Goal: Task Accomplishment & Management: Manage account settings

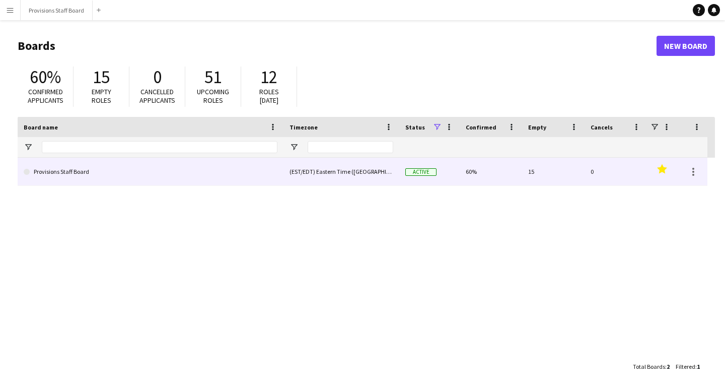
click at [77, 172] on link "Provisions Staff Board" at bounding box center [151, 172] width 254 height 28
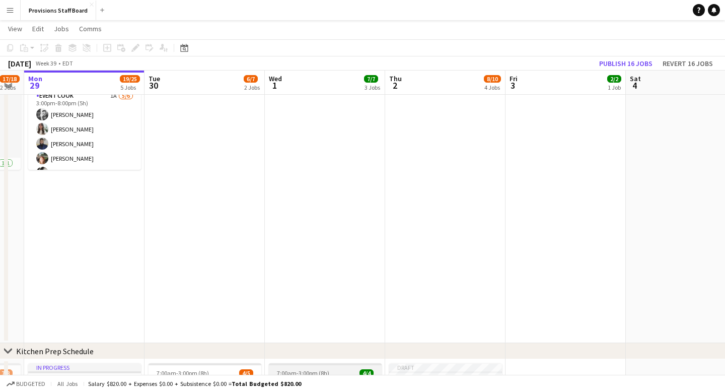
scroll to position [0, 203]
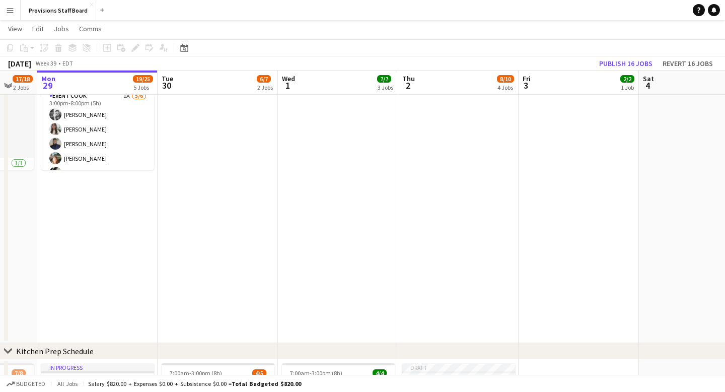
click at [308, 127] on app-date-cell at bounding box center [338, 180] width 120 height 326
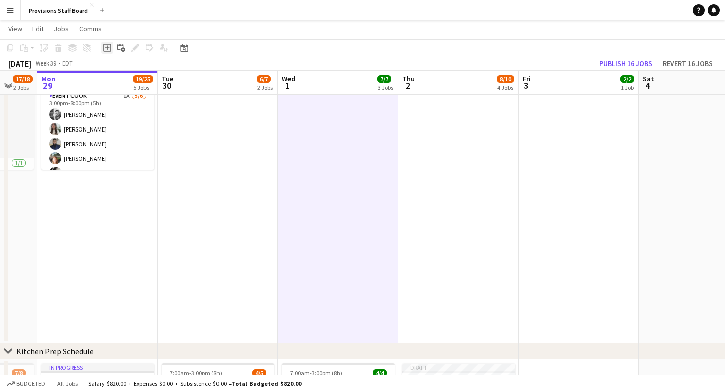
click at [106, 45] on icon "Add job" at bounding box center [107, 48] width 8 height 8
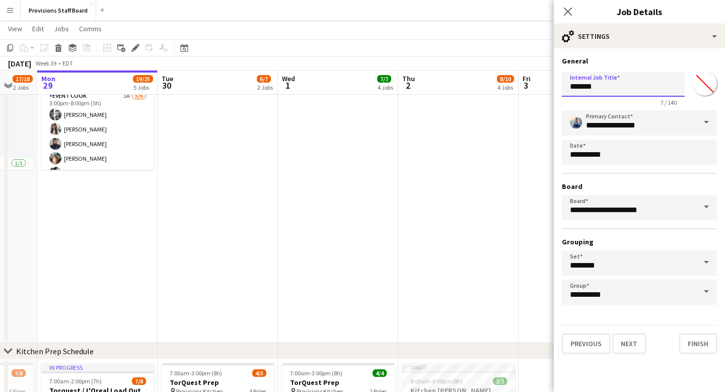
drag, startPoint x: 603, startPoint y: 85, endPoint x: 547, endPoint y: 85, distance: 55.9
type input "**********"
click at [626, 344] on button "Next" at bounding box center [629, 343] width 34 height 20
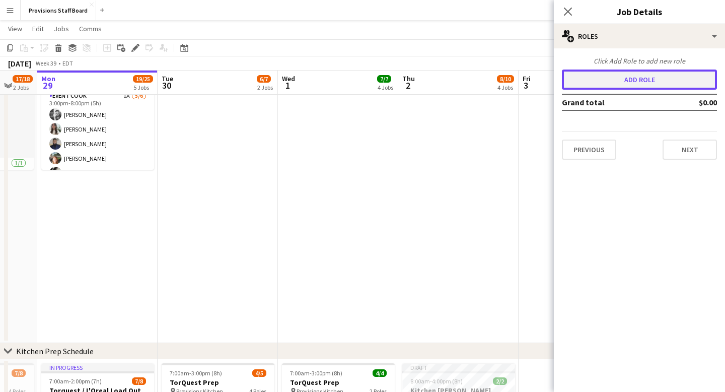
click at [627, 79] on button "Add role" at bounding box center [639, 79] width 155 height 20
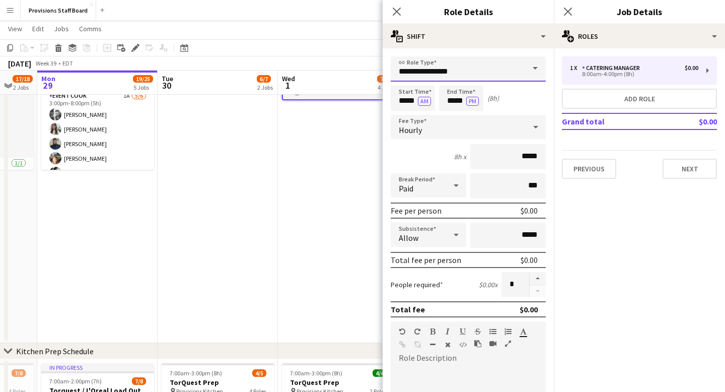
click at [501, 65] on input "**********" at bounding box center [468, 68] width 155 height 25
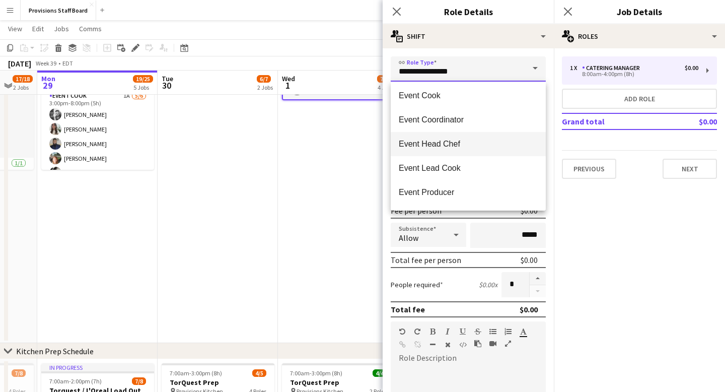
scroll to position [74, 0]
click at [444, 143] on span "Event Head Chef" at bounding box center [468, 144] width 139 height 10
type input "**********"
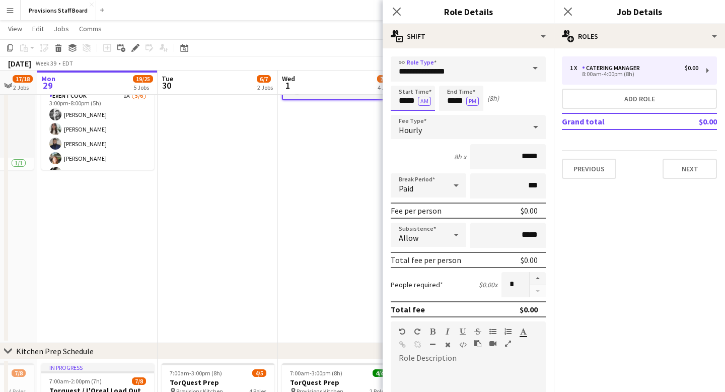
click at [407, 96] on input "*****" at bounding box center [413, 98] width 44 height 25
type input "*****"
click at [403, 115] on div at bounding box center [403, 116] width 20 height 10
click at [451, 101] on input "*****" at bounding box center [461, 98] width 44 height 25
click at [451, 113] on div at bounding box center [451, 116] width 20 height 10
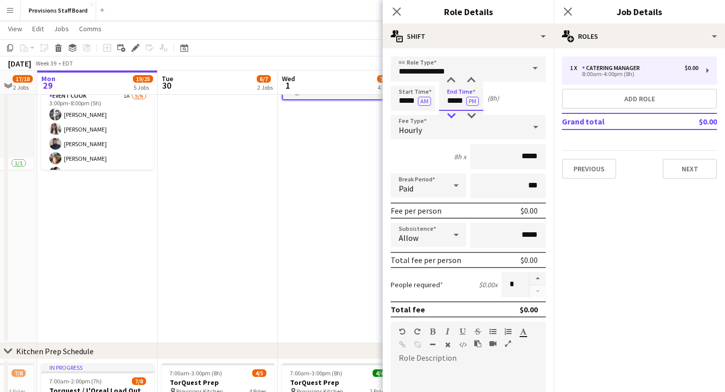
click at [451, 113] on div at bounding box center [451, 116] width 20 height 10
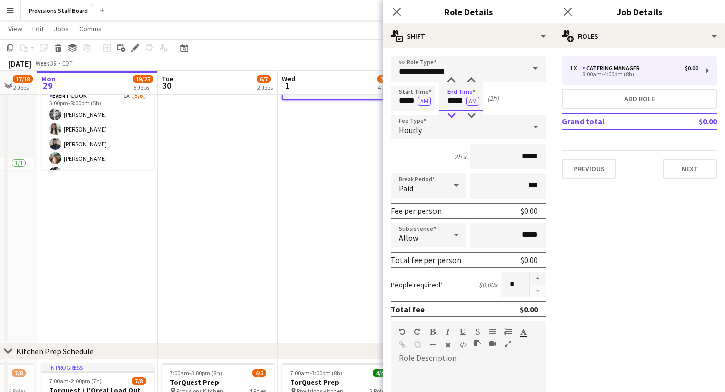
click at [451, 113] on div at bounding box center [451, 116] width 20 height 10
click at [452, 79] on div at bounding box center [451, 81] width 20 height 10
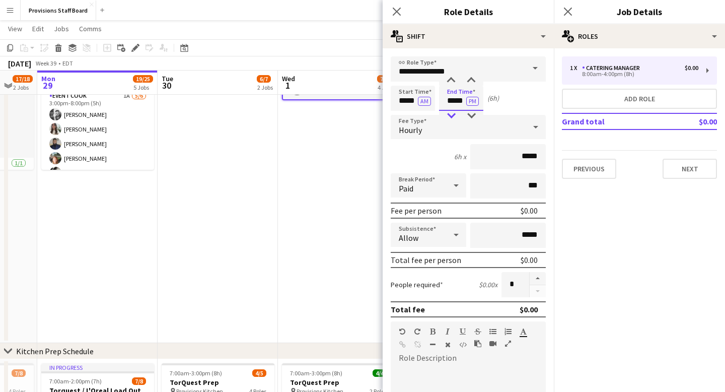
click at [453, 112] on div at bounding box center [451, 116] width 20 height 10
type input "*****"
click at [453, 112] on div at bounding box center [451, 116] width 20 height 10
click at [394, 9] on icon at bounding box center [397, 12] width 10 height 10
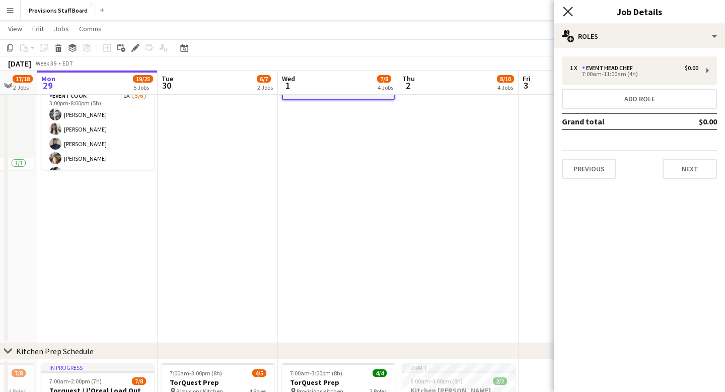
click at [568, 9] on icon "Close pop-in" at bounding box center [568, 12] width 10 height 10
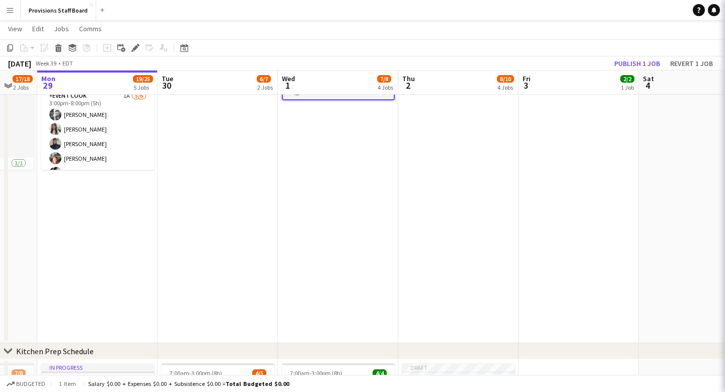
click at [317, 218] on app-date-cell "Draft 7:00am-11:00am (4h) 0/1 BT Segment 1 Role Event Head Chef 0/1 7:00am-11:0…" at bounding box center [338, 180] width 120 height 326
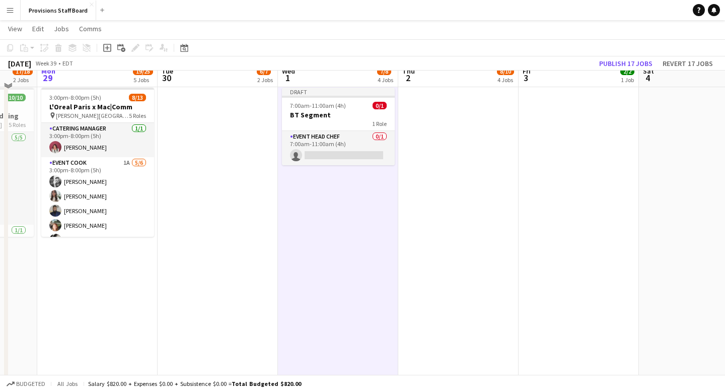
scroll to position [0, 0]
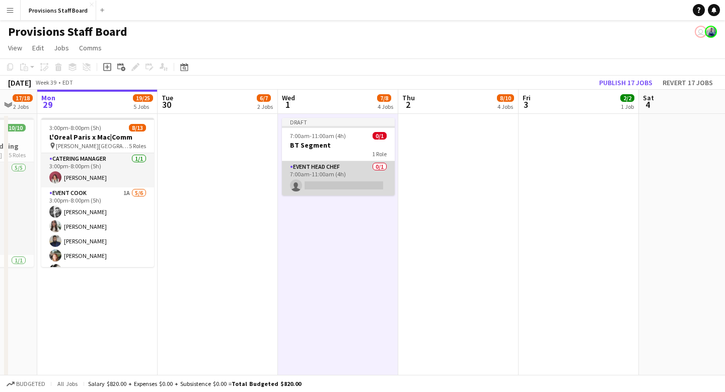
click at [320, 184] on app-card-role "Event Head Chef 0/1 7:00am-11:00am (4h) single-neutral-actions" at bounding box center [338, 178] width 113 height 34
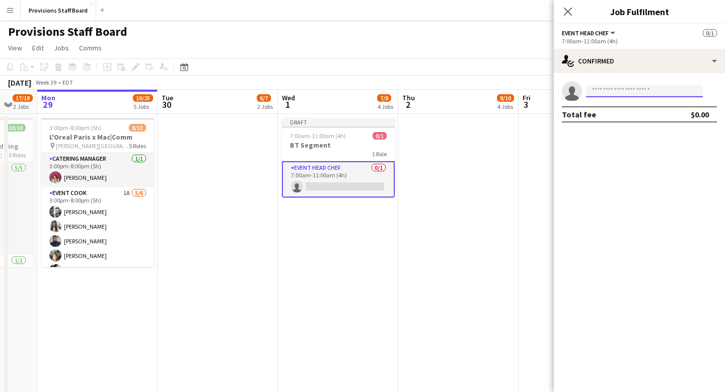
click at [610, 90] on input at bounding box center [644, 91] width 117 height 12
type input "*****"
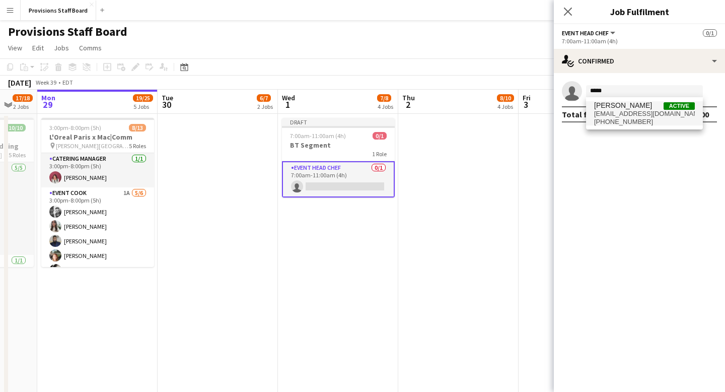
click at [623, 118] on span "[PHONE_NUMBER]" at bounding box center [644, 122] width 101 height 8
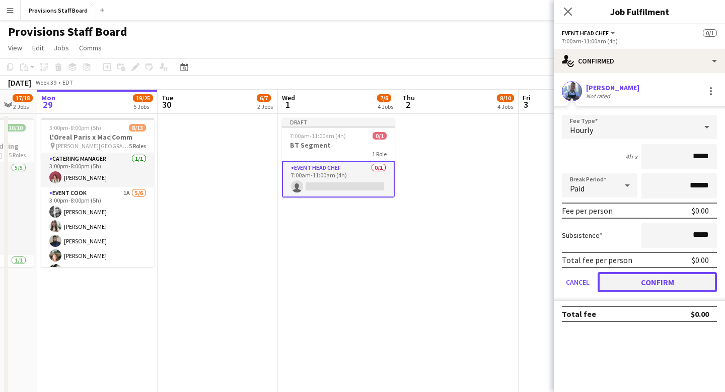
click at [666, 285] on button "Confirm" at bounding box center [657, 282] width 119 height 20
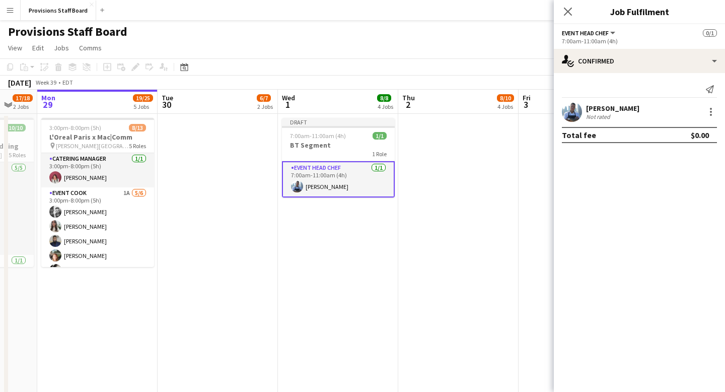
click at [442, 264] on app-date-cell at bounding box center [458, 277] width 120 height 326
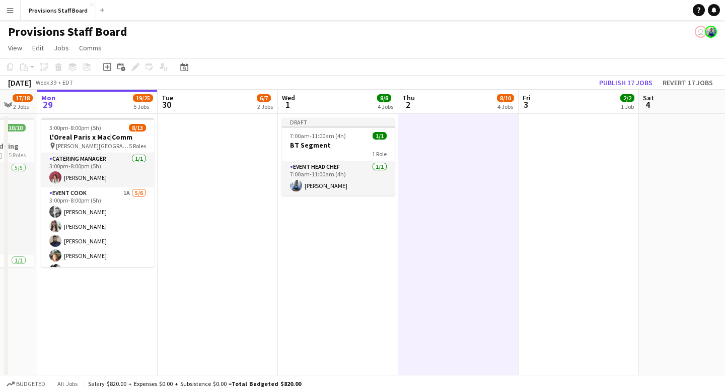
click at [434, 145] on app-date-cell at bounding box center [458, 277] width 120 height 326
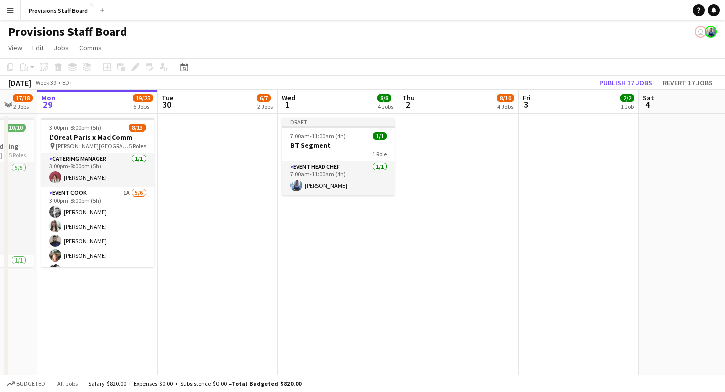
click at [445, 130] on app-date-cell at bounding box center [458, 277] width 120 height 326
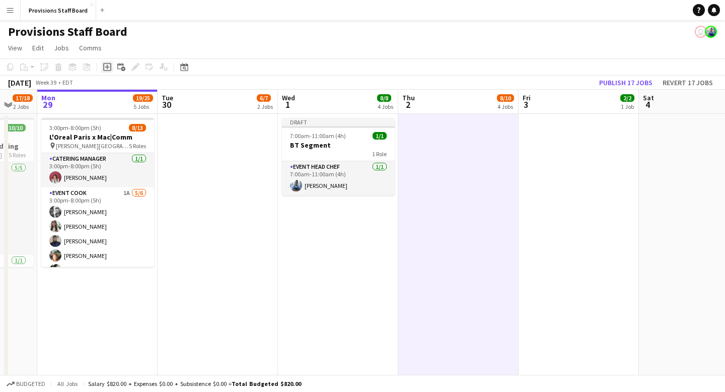
click at [108, 66] on icon at bounding box center [107, 67] width 5 height 5
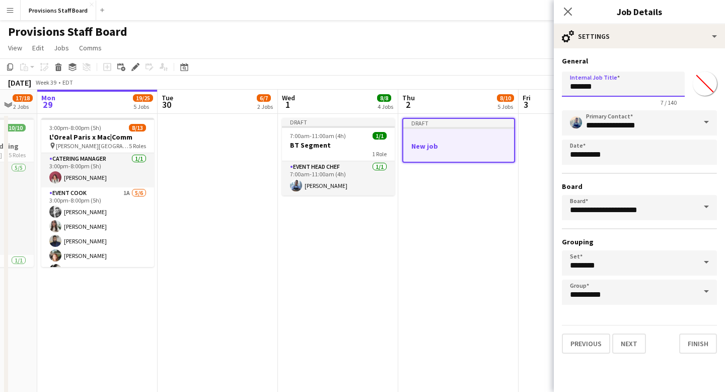
drag, startPoint x: 610, startPoint y: 88, endPoint x: 568, endPoint y: 88, distance: 41.8
click at [568, 88] on input "*******" at bounding box center [623, 84] width 123 height 25
type input "**********"
click at [632, 337] on button "Next" at bounding box center [629, 343] width 34 height 20
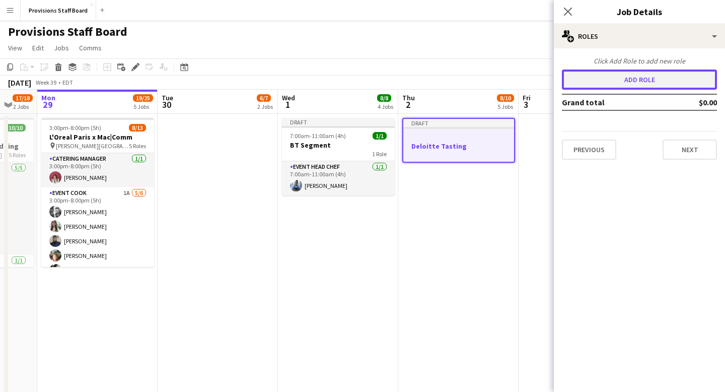
click at [632, 76] on button "Add role" at bounding box center [639, 79] width 155 height 20
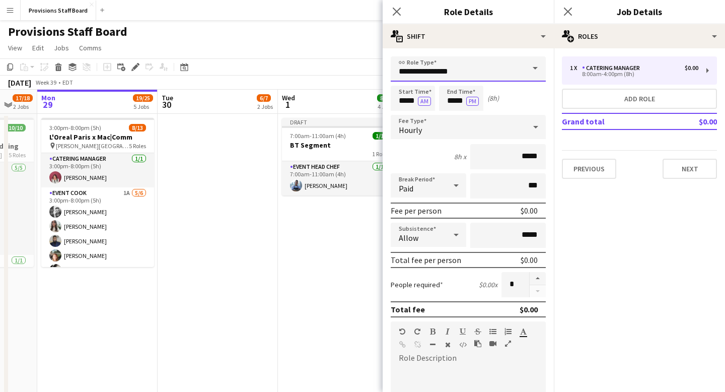
click at [518, 73] on input "**********" at bounding box center [468, 68] width 155 height 25
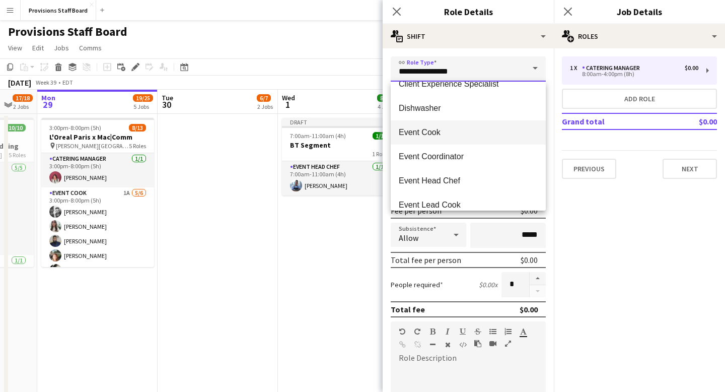
scroll to position [67, 0]
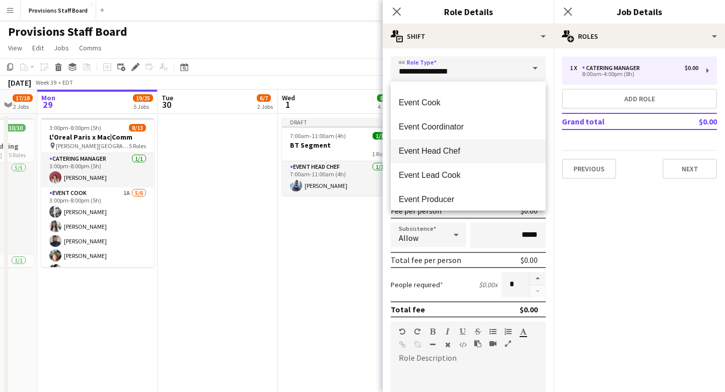
click at [489, 153] on span "Event Head Chef" at bounding box center [468, 151] width 139 height 10
type input "**********"
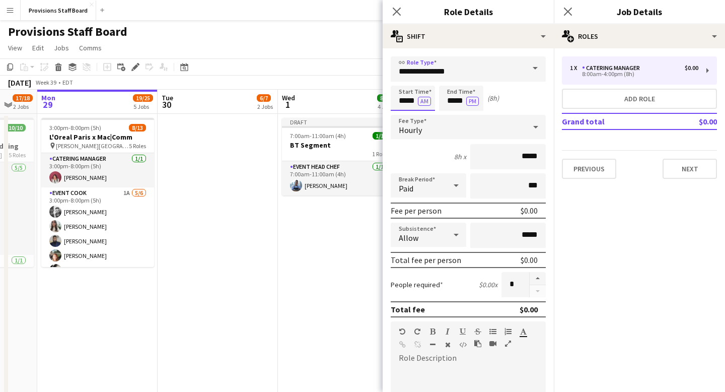
click at [399, 97] on input "*****" at bounding box center [413, 98] width 44 height 25
click at [402, 81] on div at bounding box center [403, 81] width 20 height 10
click at [401, 78] on div at bounding box center [403, 81] width 20 height 10
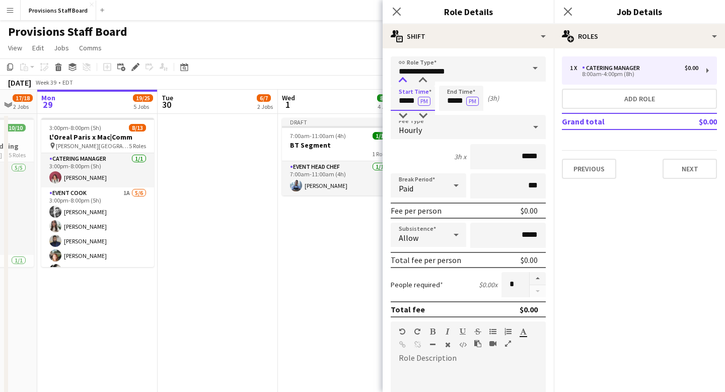
click at [401, 78] on div at bounding box center [403, 81] width 20 height 10
type input "*****"
click at [404, 115] on div at bounding box center [403, 116] width 20 height 10
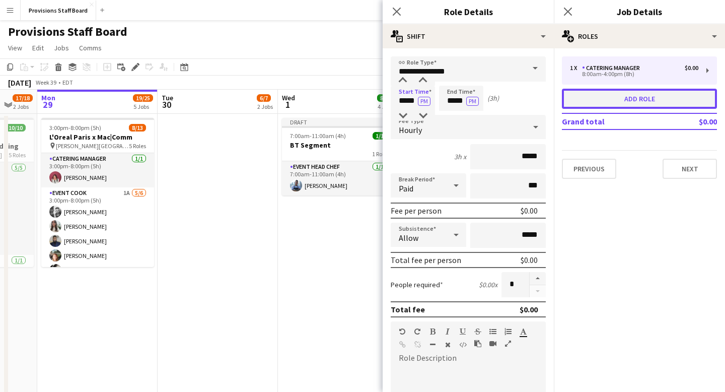
click at [619, 93] on button "Add role" at bounding box center [639, 99] width 155 height 20
type input "**********"
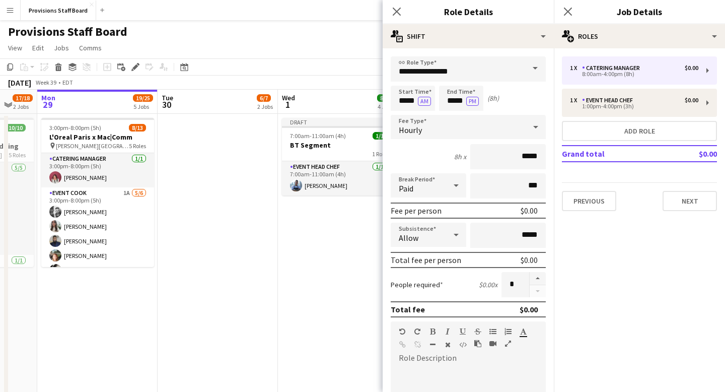
click at [530, 64] on span at bounding box center [535, 68] width 21 height 24
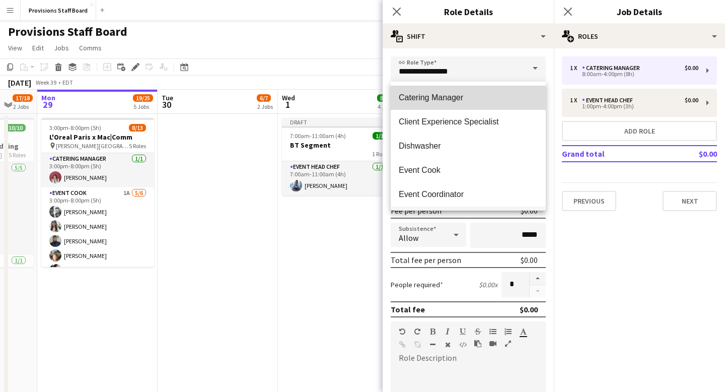
click at [474, 95] on span "Catering Manager" at bounding box center [468, 98] width 139 height 10
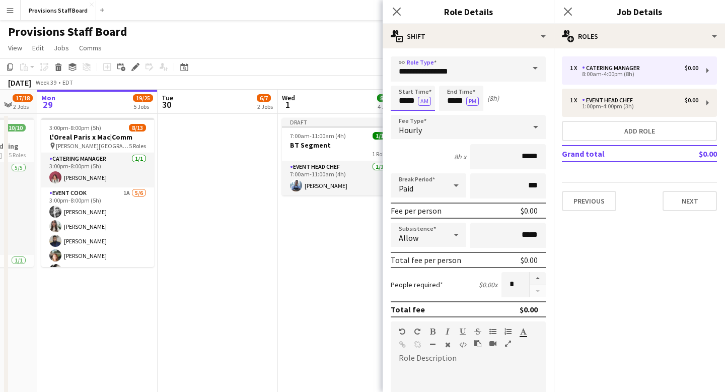
click at [407, 103] on input "*****" at bounding box center [413, 98] width 44 height 25
click at [403, 116] on div at bounding box center [403, 116] width 20 height 10
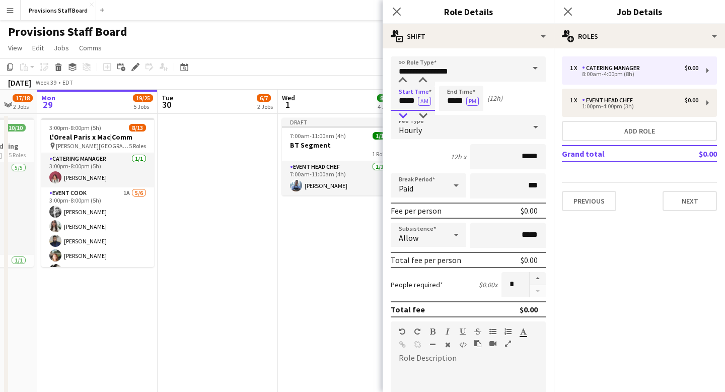
click at [403, 116] on div at bounding box center [403, 116] width 20 height 10
type input "*****"
click at [403, 116] on div at bounding box center [403, 116] width 20 height 10
click at [399, 6] on app-icon "Close pop-in" at bounding box center [397, 12] width 15 height 15
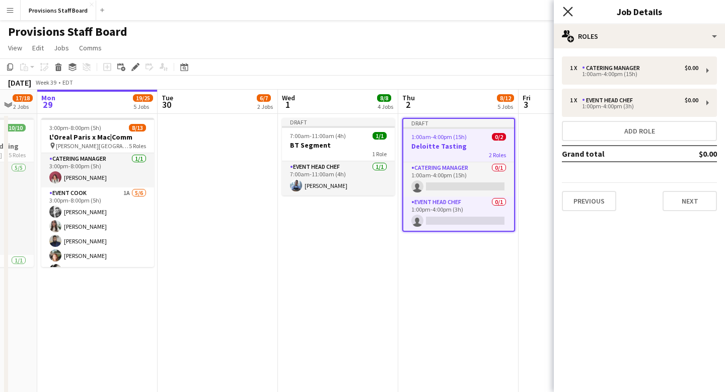
click at [569, 12] on icon at bounding box center [568, 12] width 10 height 10
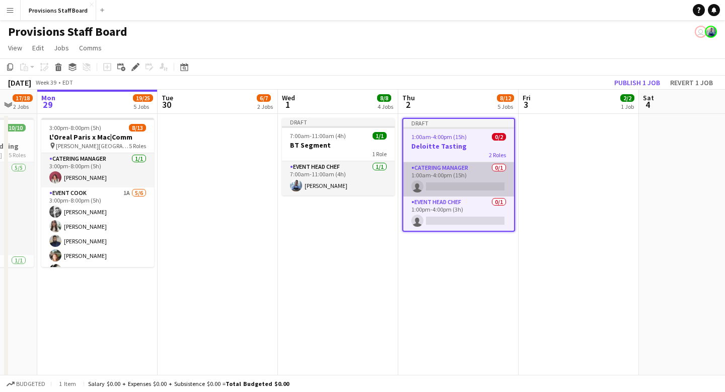
click at [442, 186] on app-card-role "Catering Manager 0/1 1:00am-4:00pm (15h) single-neutral-actions" at bounding box center [458, 179] width 111 height 34
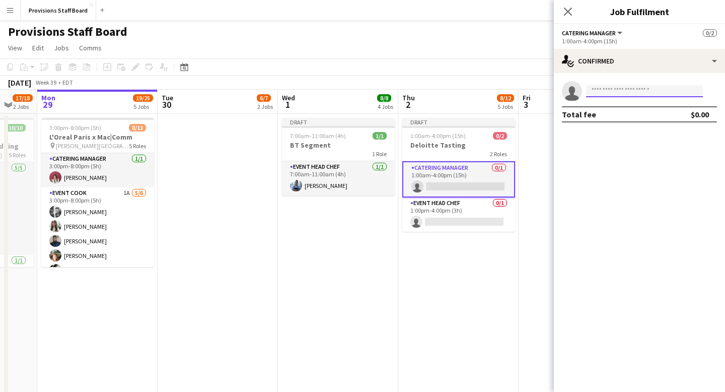
click at [604, 95] on input at bounding box center [644, 91] width 117 height 12
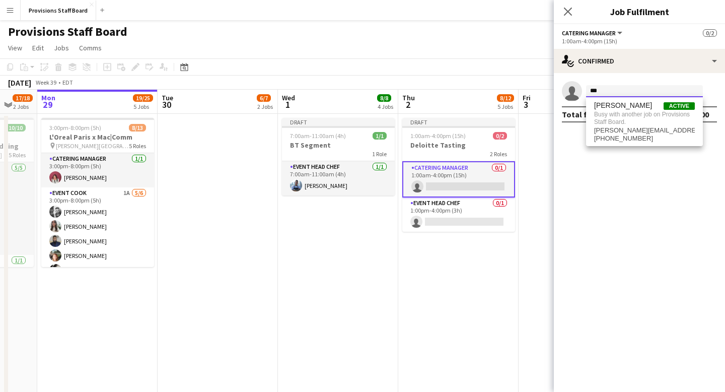
type input "***"
click at [586, 168] on mat-expansion-panel "check Confirmed single-neutral-actions *** Total fee $0.00" at bounding box center [639, 232] width 171 height 319
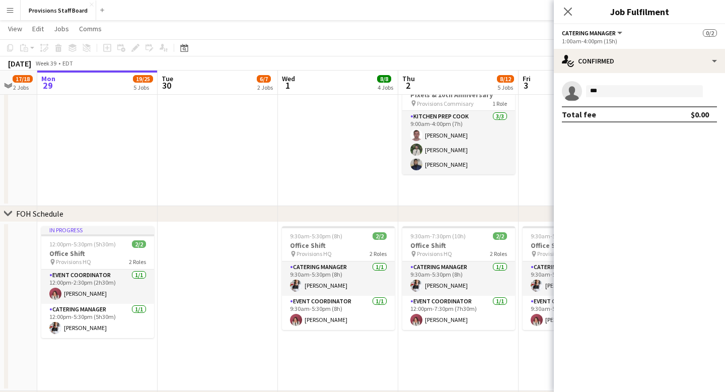
scroll to position [712, 0]
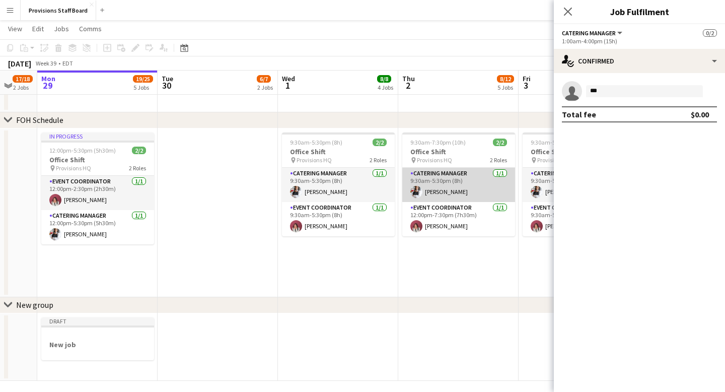
click at [458, 193] on app-card-role "Catering Manager 1/1 9:30am-5:30pm (8h) Stephanie Custodio" at bounding box center [458, 185] width 113 height 34
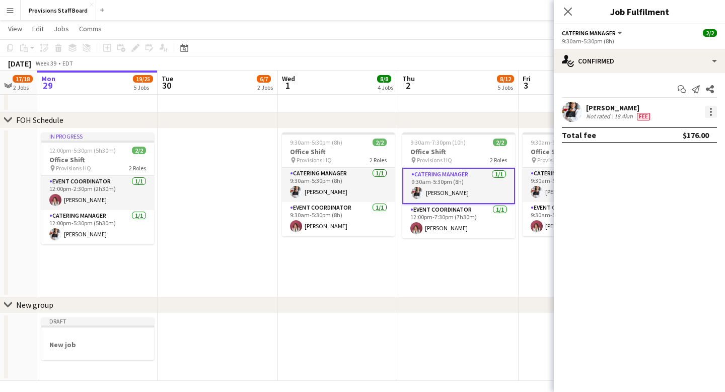
click at [714, 114] on div at bounding box center [711, 112] width 12 height 12
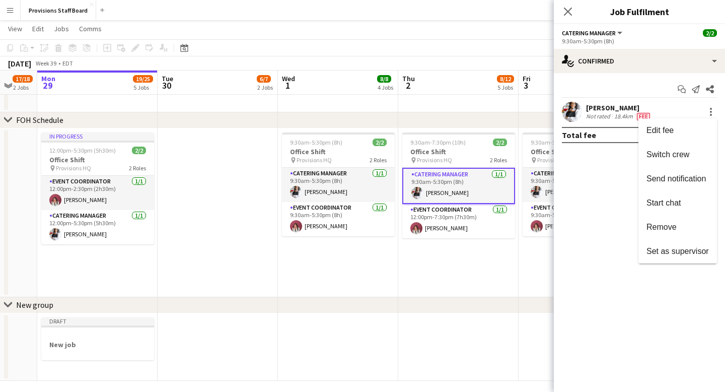
click at [569, 17] on div at bounding box center [362, 196] width 725 height 392
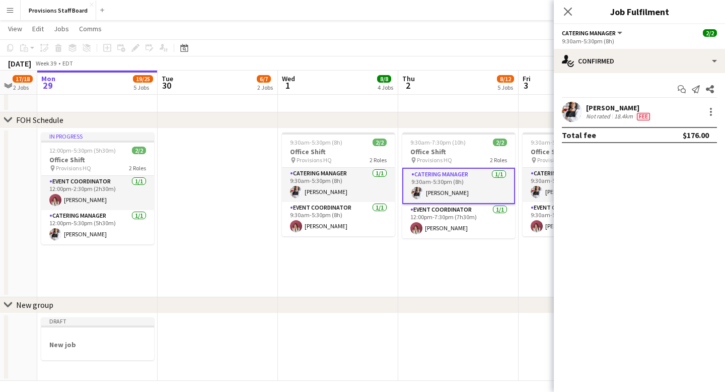
click at [493, 265] on app-date-cell "9:30am-7:30pm (10h) 2/2 Office Shift pin Provisions HQ 2 Roles Catering Manager…" at bounding box center [458, 212] width 120 height 169
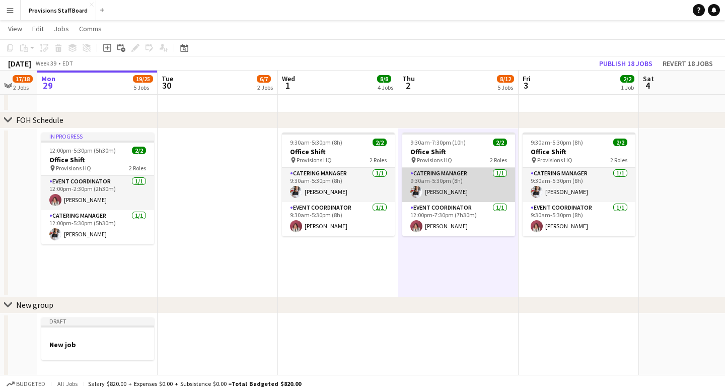
click at [454, 180] on app-card-role "Catering Manager 1/1 9:30am-5:30pm (8h) Stephanie Custodio" at bounding box center [458, 185] width 113 height 34
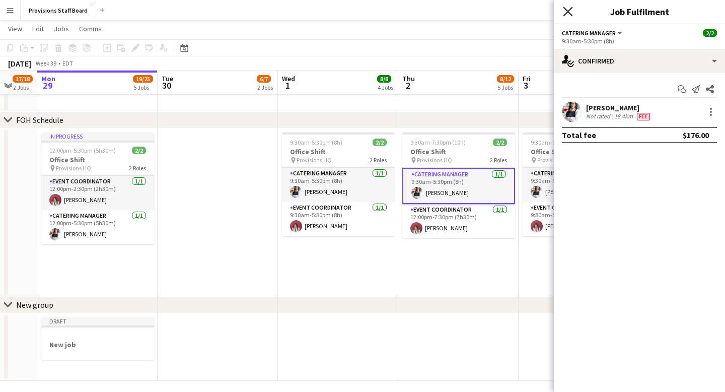
click at [570, 10] on icon at bounding box center [568, 12] width 10 height 10
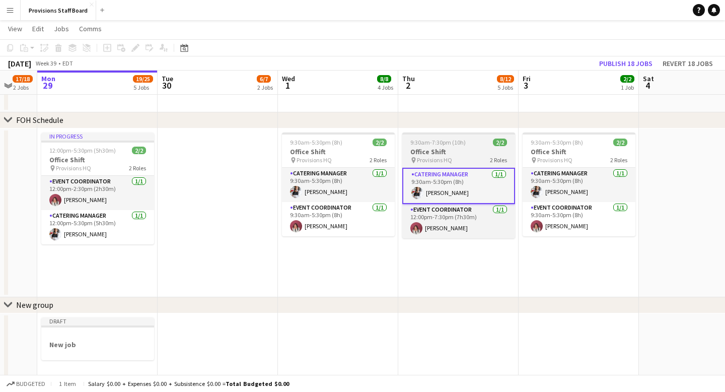
click at [478, 140] on div "9:30am-7:30pm (10h) 2/2" at bounding box center [458, 142] width 113 height 8
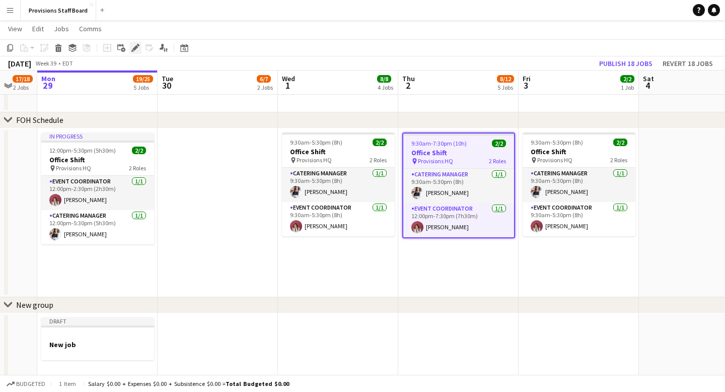
click at [135, 50] on icon "Edit" at bounding box center [135, 48] width 8 height 8
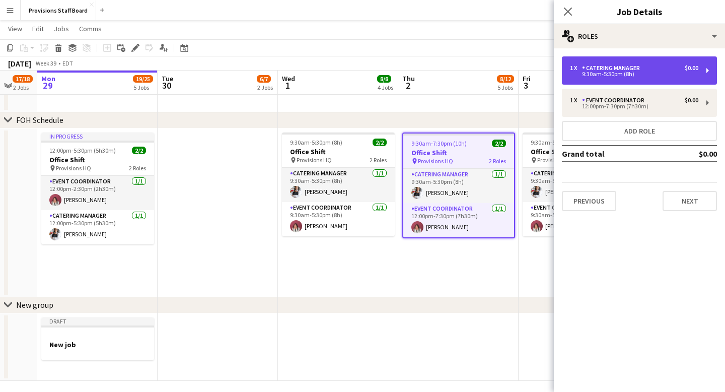
click at [618, 76] on div "9:30am-5:30pm (8h)" at bounding box center [634, 74] width 128 height 5
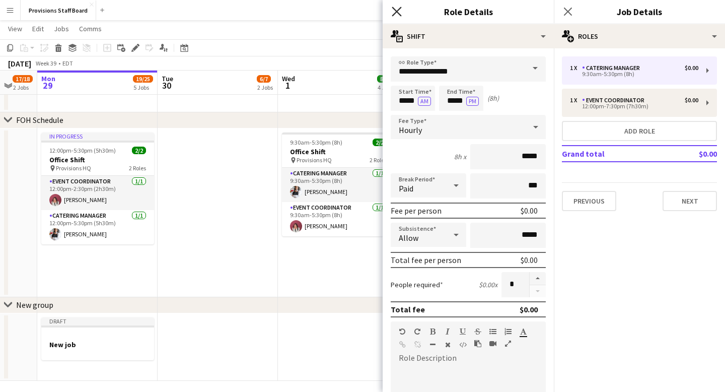
click at [397, 11] on icon at bounding box center [397, 12] width 10 height 10
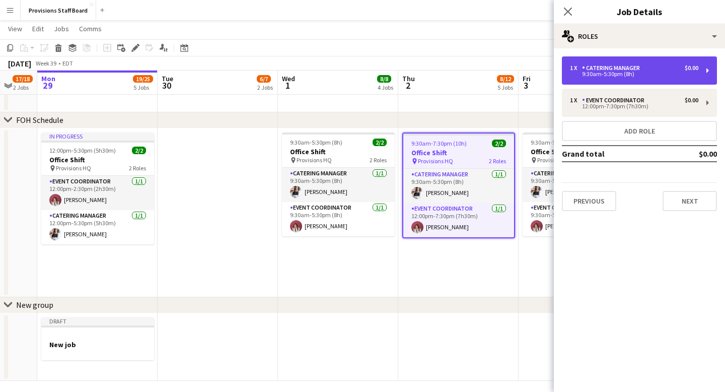
click at [616, 77] on div "9:30am-5:30pm (8h)" at bounding box center [634, 74] width 128 height 5
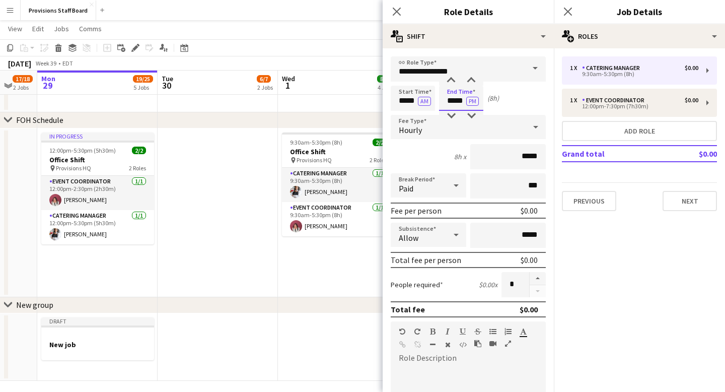
click at [456, 104] on input "*****" at bounding box center [461, 98] width 44 height 25
click at [454, 111] on div at bounding box center [451, 116] width 20 height 10
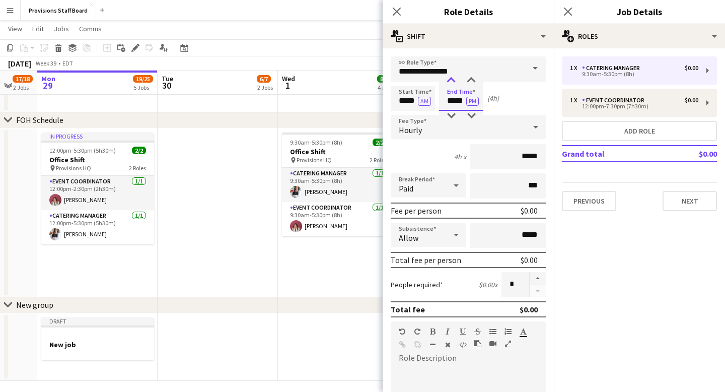
click at [452, 84] on div at bounding box center [451, 81] width 20 height 10
click at [470, 116] on div at bounding box center [471, 116] width 20 height 10
type input "*****"
click at [449, 113] on div at bounding box center [451, 116] width 20 height 10
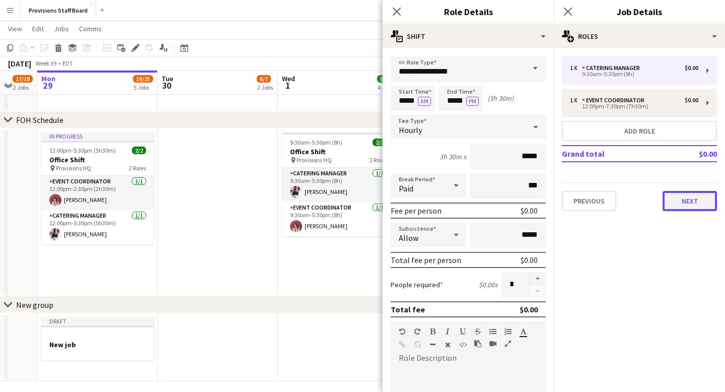
click at [684, 197] on button "Next" at bounding box center [690, 201] width 54 height 20
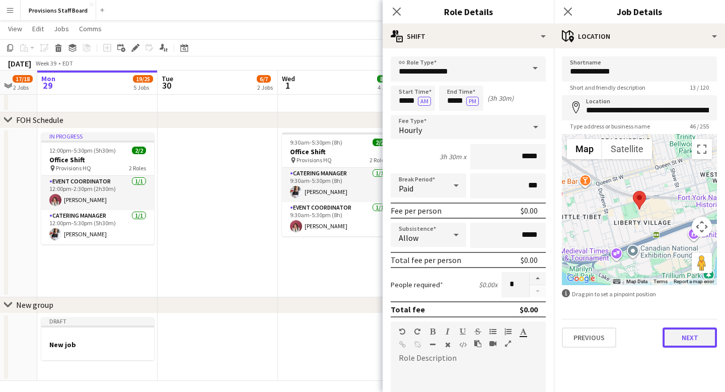
click at [689, 342] on button "Next" at bounding box center [690, 337] width 54 height 20
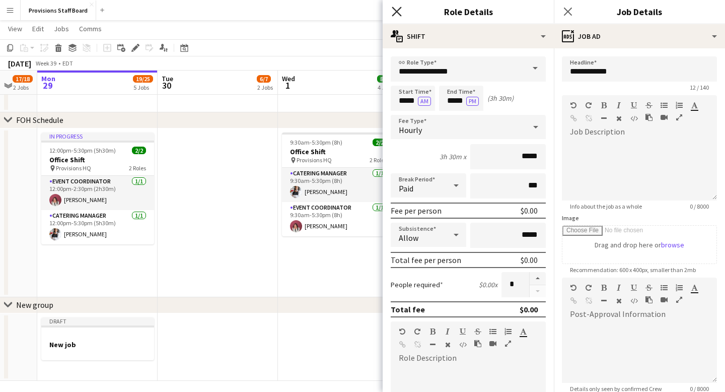
click at [396, 13] on icon "Close pop-in" at bounding box center [397, 12] width 10 height 10
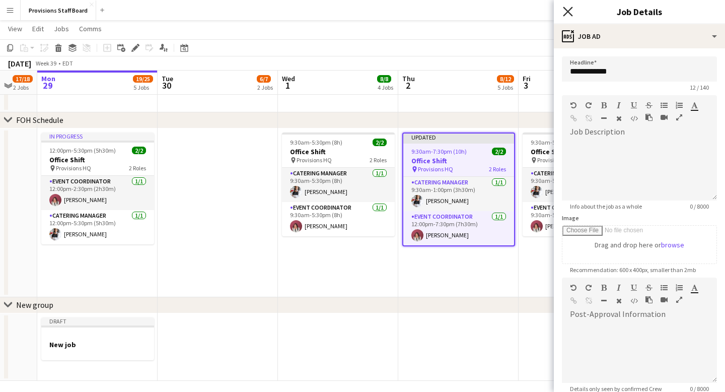
click at [569, 11] on icon "Close pop-in" at bounding box center [568, 12] width 10 height 10
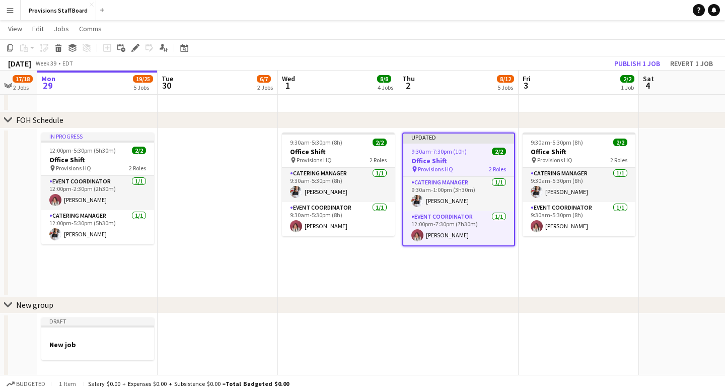
click at [476, 306] on div "chevron-right New group" at bounding box center [362, 305] width 725 height 16
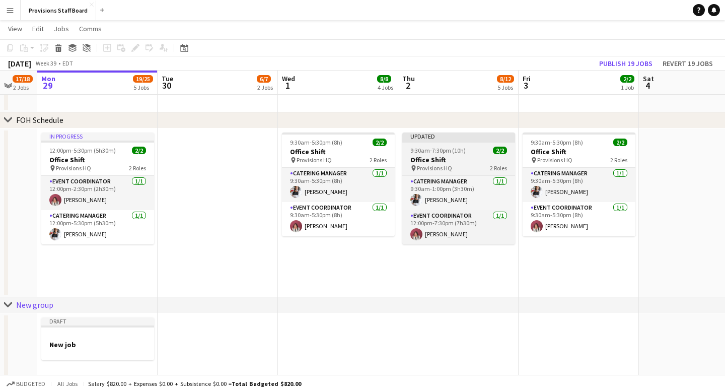
click at [467, 136] on div "Updated" at bounding box center [458, 136] width 113 height 8
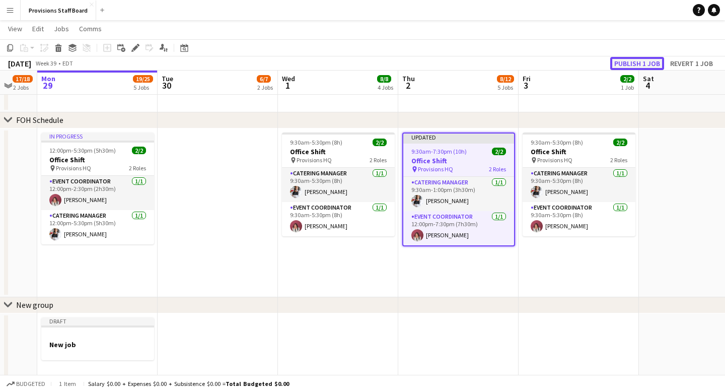
click at [631, 61] on button "Publish 1 job" at bounding box center [637, 63] width 54 height 13
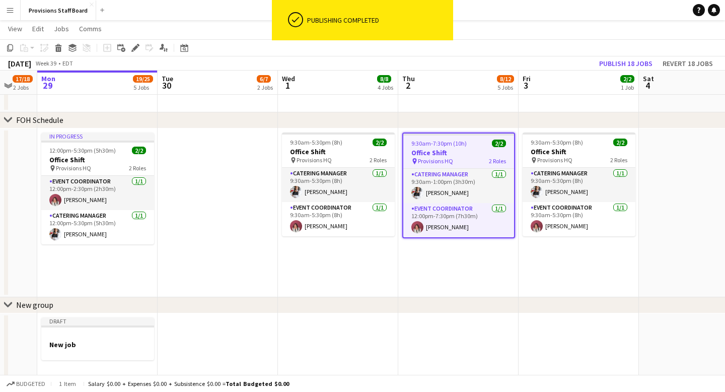
click at [457, 274] on app-date-cell "9:30am-7:30pm (10h) 2/2 Office Shift pin Provisions HQ 2 Roles Catering Manager…" at bounding box center [458, 212] width 120 height 169
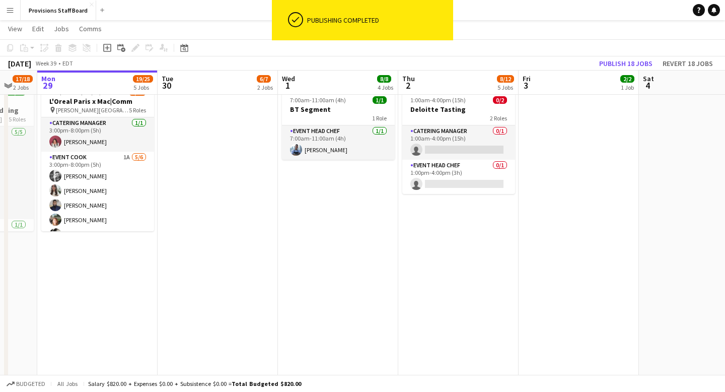
scroll to position [18, 0]
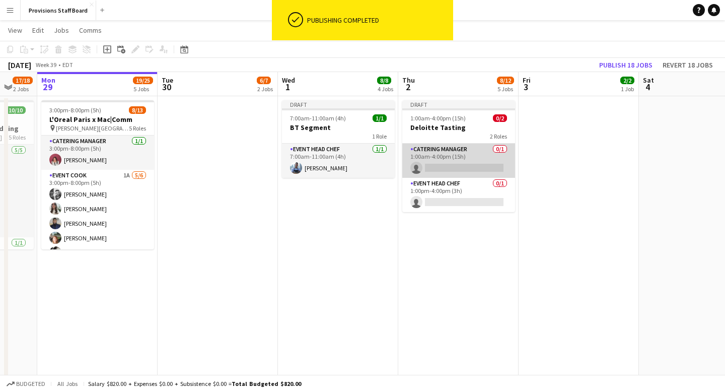
click at [440, 165] on app-card-role "Catering Manager 0/1 1:00am-4:00pm (15h) single-neutral-actions" at bounding box center [458, 161] width 113 height 34
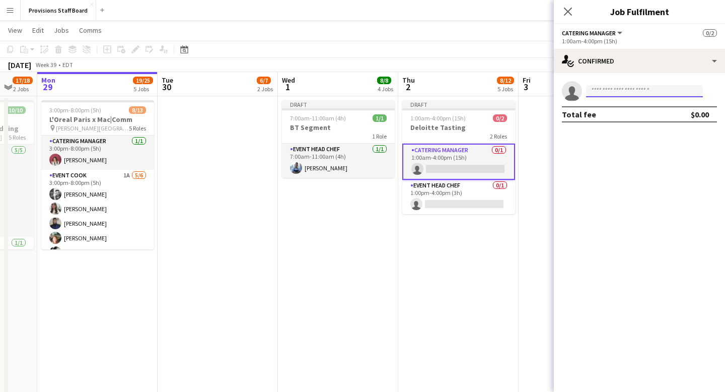
click at [608, 90] on input at bounding box center [644, 91] width 117 height 12
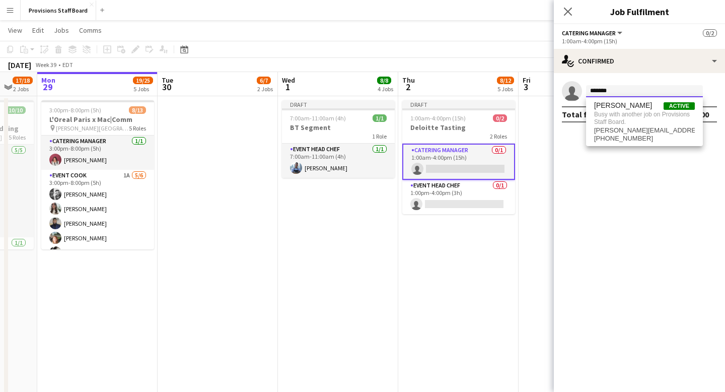
type input "*******"
click at [611, 224] on mat-expansion-panel "check Confirmed single-neutral-actions ******* Total fee $0.00" at bounding box center [639, 232] width 171 height 319
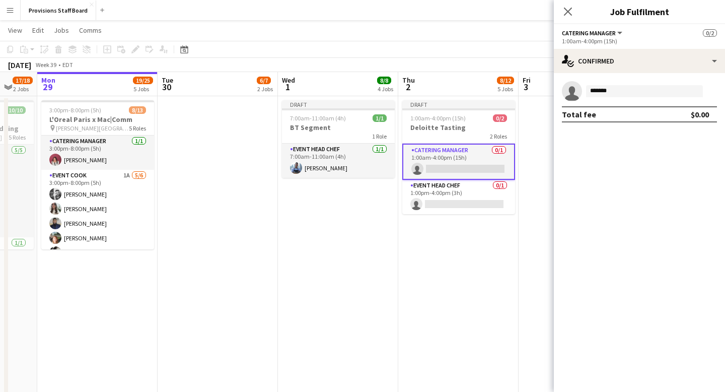
click at [516, 279] on app-date-cell "Draft 1:00am-4:00pm (15h) 0/2 Deloitte Tasting 2 Roles Catering Manager 0/1 1:0…" at bounding box center [458, 259] width 120 height 326
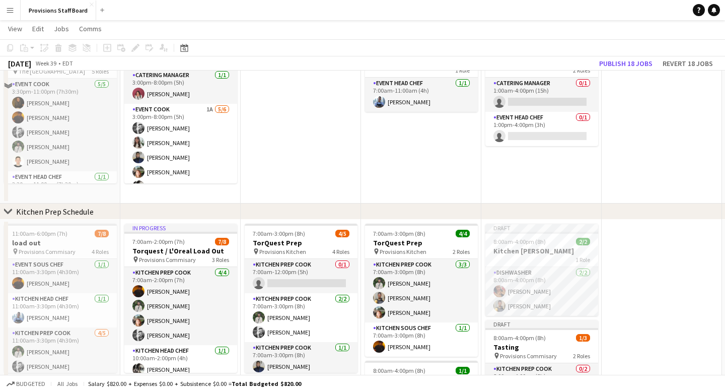
scroll to position [4, 0]
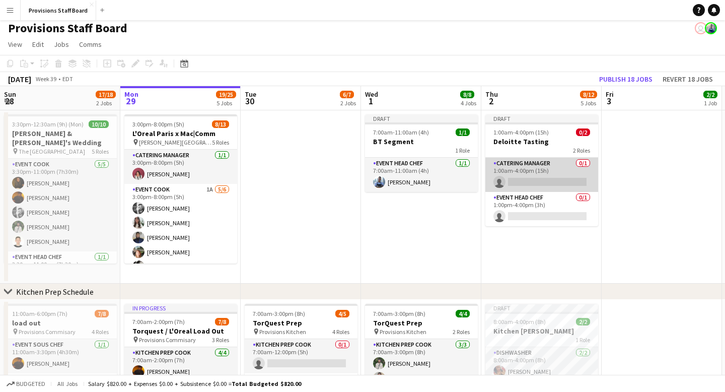
click at [527, 182] on app-card-role "Catering Manager 0/1 1:00am-4:00pm (15h) single-neutral-actions" at bounding box center [541, 175] width 113 height 34
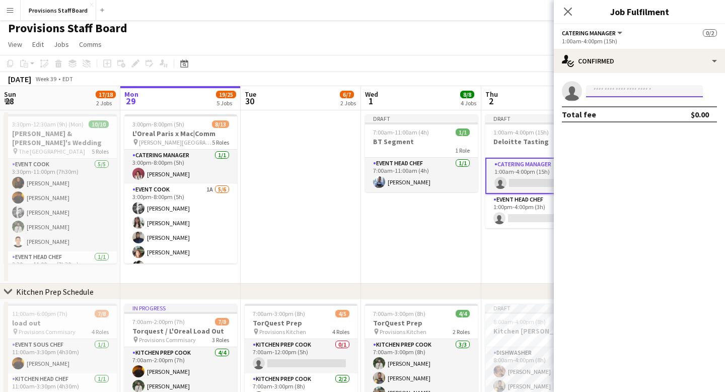
click at [596, 89] on input at bounding box center [644, 91] width 117 height 12
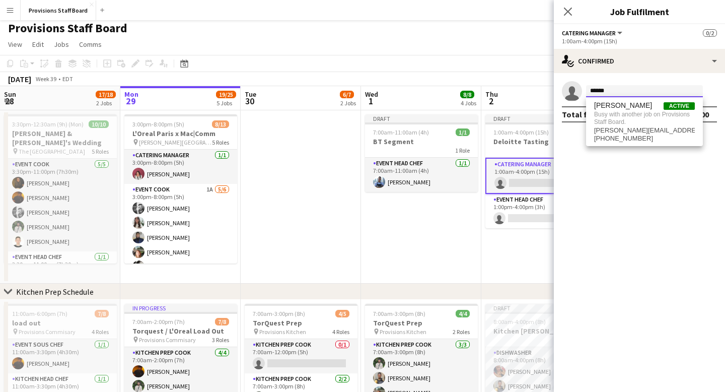
type input "*******"
click at [427, 226] on app-date-cell "Draft 7:00am-11:00am (4h) 1/1 BT Segment 1 Role Event Head Chef [DATE] 7:00am-1…" at bounding box center [421, 196] width 120 height 173
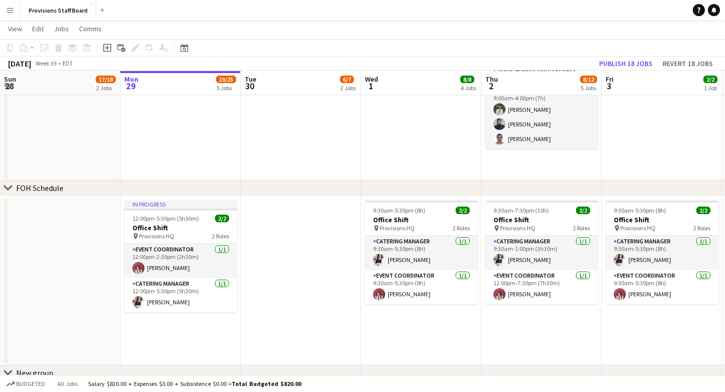
scroll to position [491, 0]
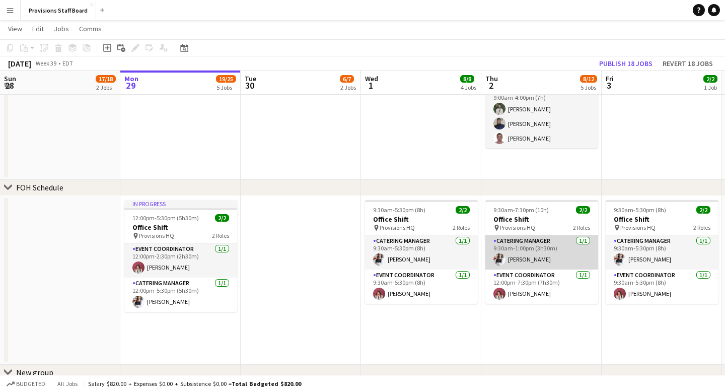
click at [537, 251] on app-card-role "Catering Manager [DATE] 9:30am-1:00pm (3h30m) [PERSON_NAME]" at bounding box center [541, 252] width 113 height 34
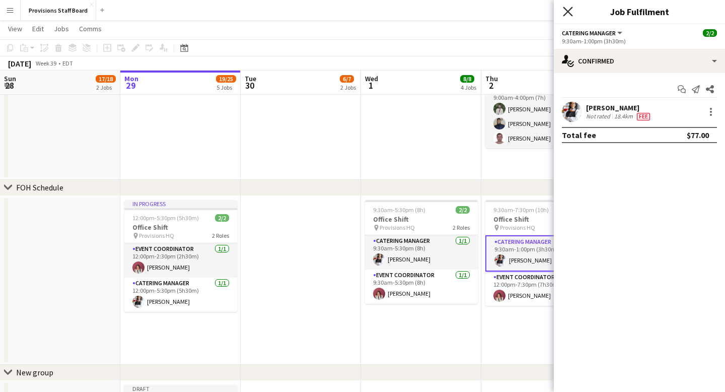
click at [569, 11] on icon at bounding box center [568, 12] width 10 height 10
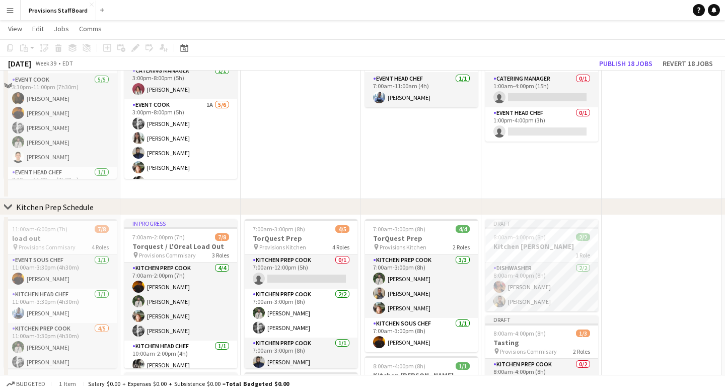
scroll to position [8, 0]
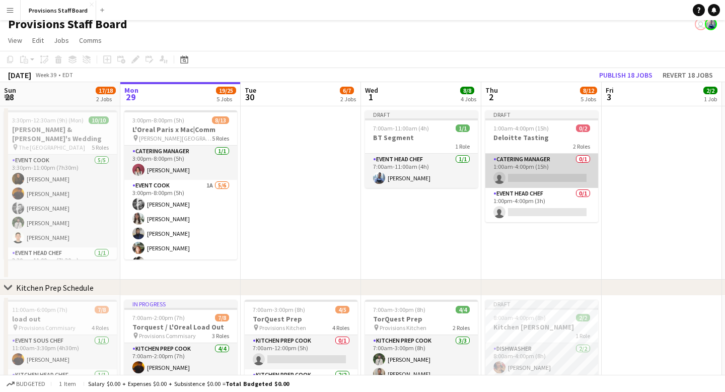
click at [525, 166] on app-card-role "Catering Manager 0/1 1:00am-4:00pm (15h) single-neutral-actions" at bounding box center [541, 171] width 113 height 34
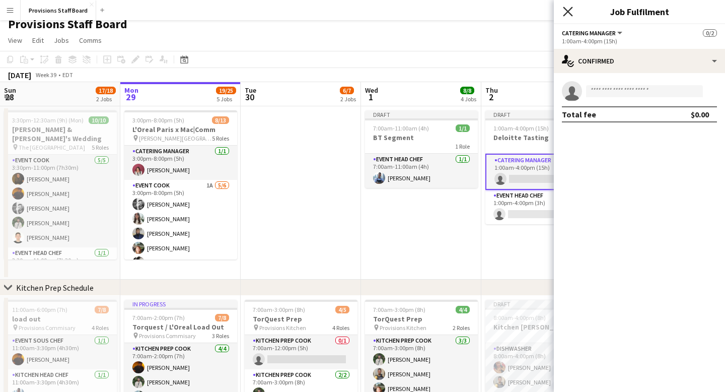
click at [572, 12] on icon "Close pop-in" at bounding box center [568, 12] width 10 height 10
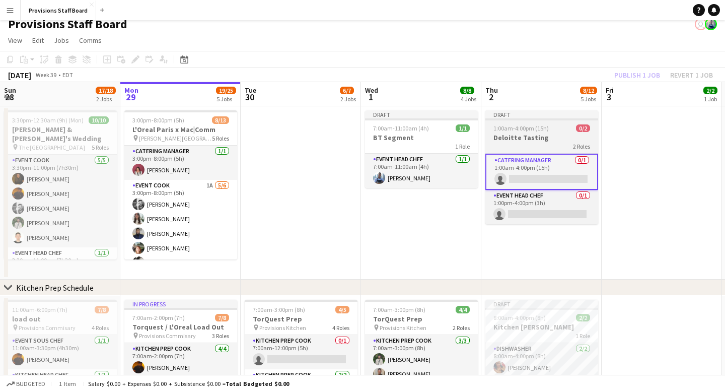
click at [532, 111] on div "Draft" at bounding box center [541, 114] width 113 height 8
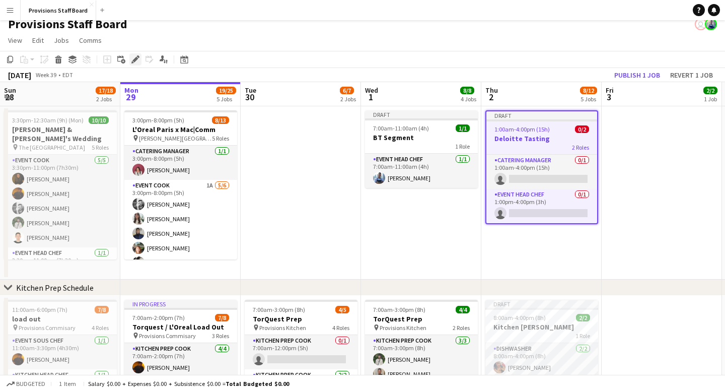
click at [139, 55] on div "Edit" at bounding box center [135, 59] width 12 height 12
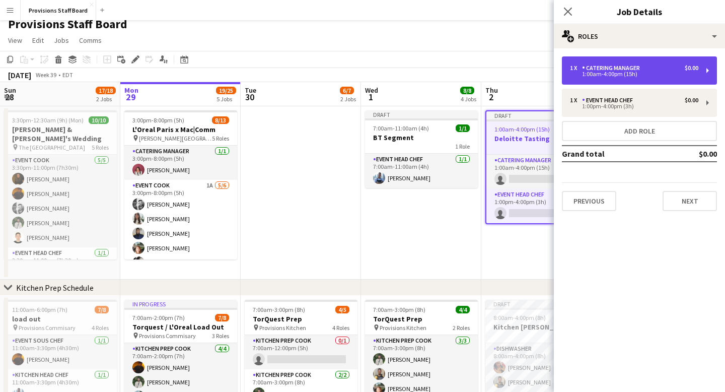
click at [619, 70] on div "Catering Manager" at bounding box center [613, 67] width 62 height 7
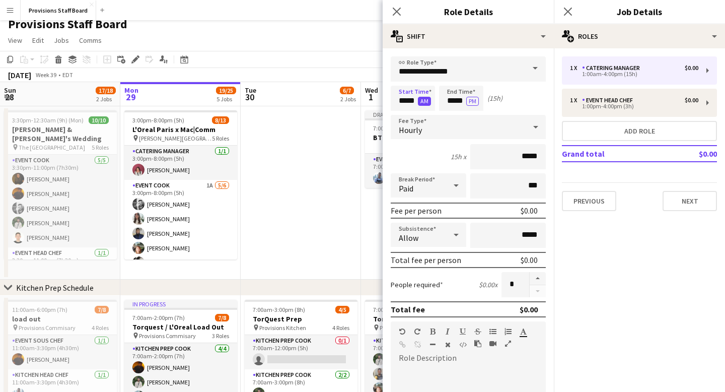
click at [421, 102] on button "AM" at bounding box center [424, 101] width 13 height 9
click at [397, 12] on icon at bounding box center [397, 12] width 10 height 10
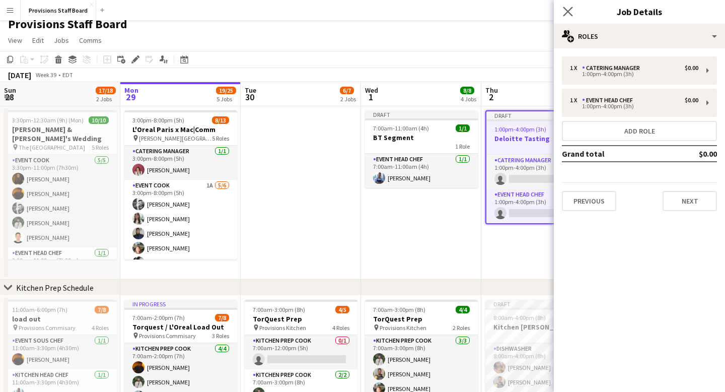
click at [567, 6] on app-icon "Close pop-in" at bounding box center [568, 12] width 15 height 15
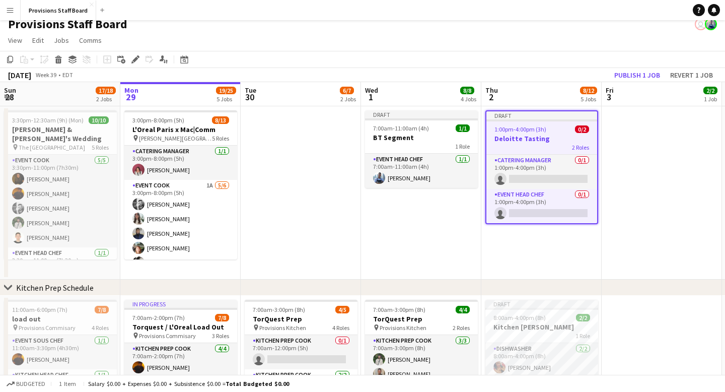
click at [452, 226] on app-date-cell "Draft 7:00am-11:00am (4h) 1/1 BT Segment 1 Role Event Head Chef [DATE] 7:00am-1…" at bounding box center [421, 192] width 120 height 173
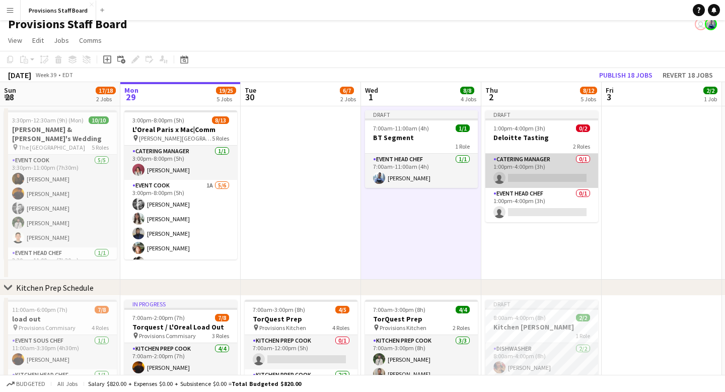
click at [530, 179] on app-card-role "Catering Manager 0/1 1:00pm-4:00pm (3h) single-neutral-actions" at bounding box center [541, 171] width 113 height 34
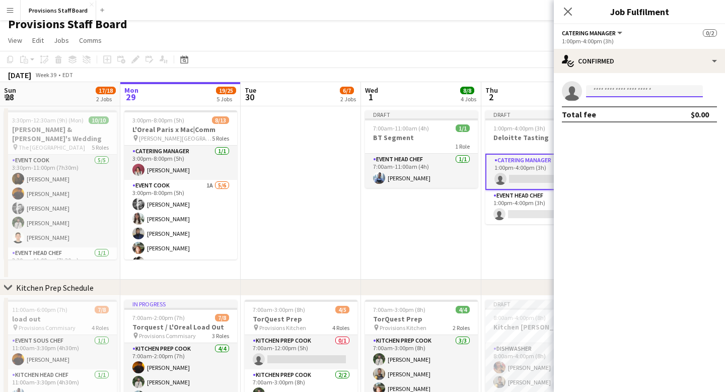
click at [600, 93] on input at bounding box center [644, 91] width 117 height 12
type input "****"
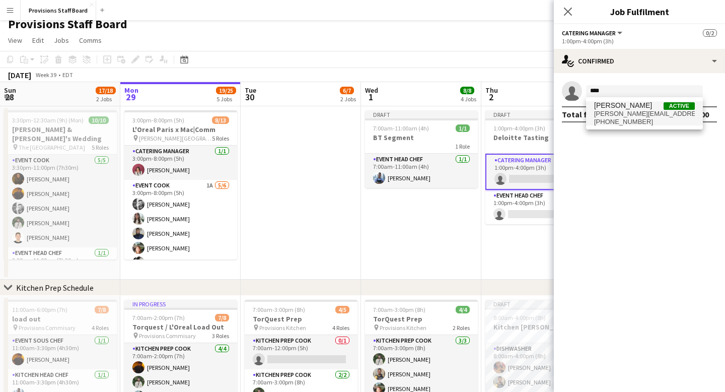
click at [617, 113] on span "[PERSON_NAME][EMAIL_ADDRESS][DOMAIN_NAME]" at bounding box center [644, 114] width 101 height 8
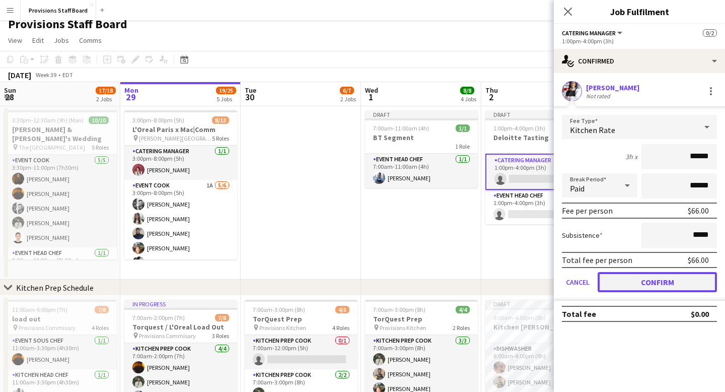
click at [655, 280] on button "Confirm" at bounding box center [657, 282] width 119 height 20
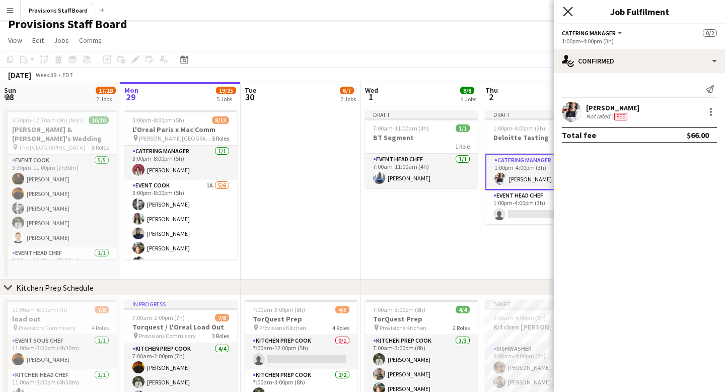
click at [565, 14] on icon at bounding box center [568, 12] width 10 height 10
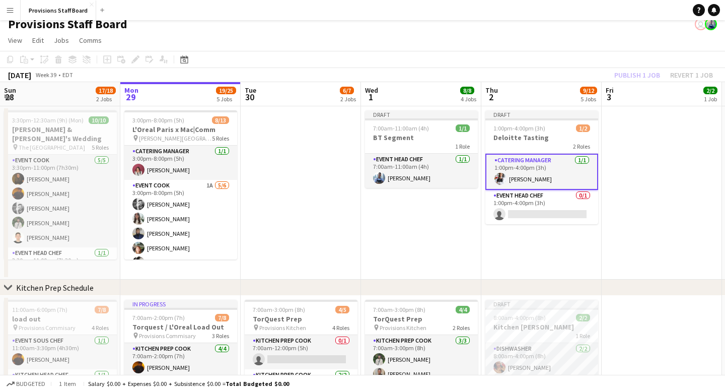
click at [441, 214] on app-date-cell "Draft 7:00am-11:00am (4h) 1/1 BT Segment 1 Role Event Head Chef [DATE] 7:00am-1…" at bounding box center [421, 192] width 120 height 173
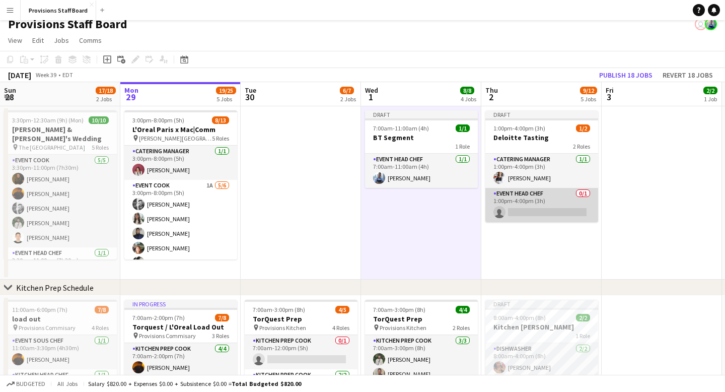
click at [520, 216] on app-card-role "Event Head Chef 0/1 1:00pm-4:00pm (3h) single-neutral-actions" at bounding box center [541, 205] width 113 height 34
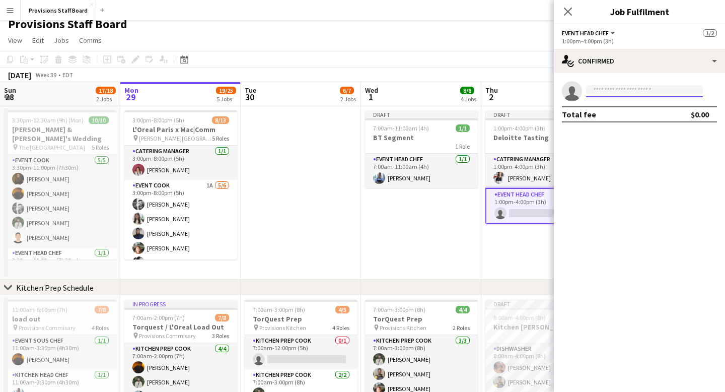
click at [605, 93] on input at bounding box center [644, 91] width 117 height 12
type input "*****"
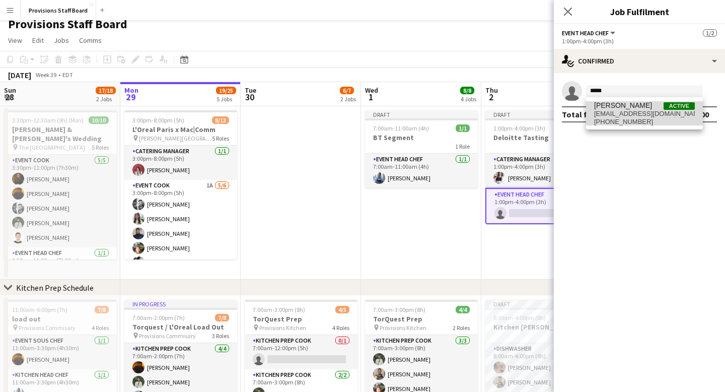
click at [613, 107] on span "[PERSON_NAME]" at bounding box center [623, 105] width 58 height 9
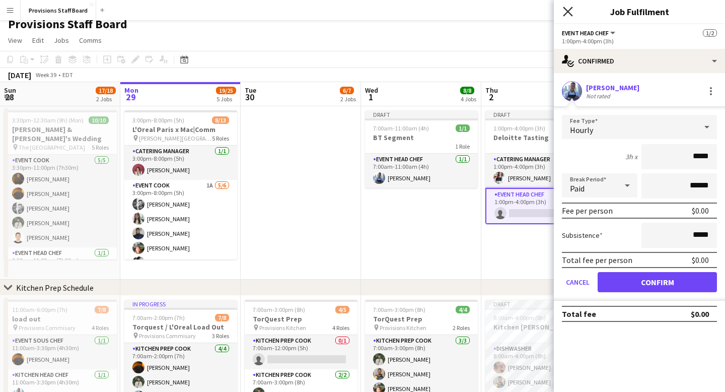
click at [569, 7] on icon "Close pop-in" at bounding box center [568, 12] width 10 height 10
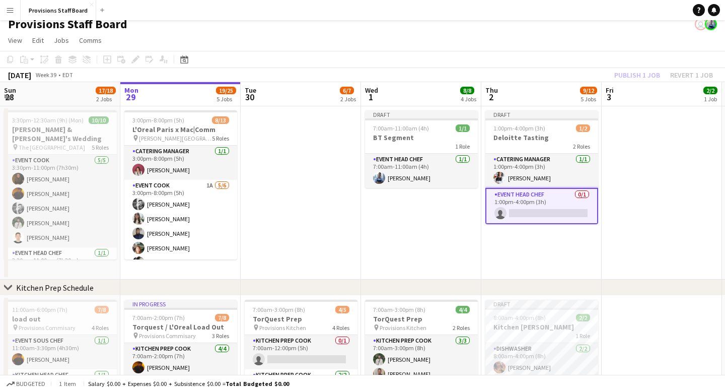
click at [525, 204] on app-card-role "Event Head Chef 0/1 1:00pm-4:00pm (3h) single-neutral-actions" at bounding box center [541, 206] width 113 height 36
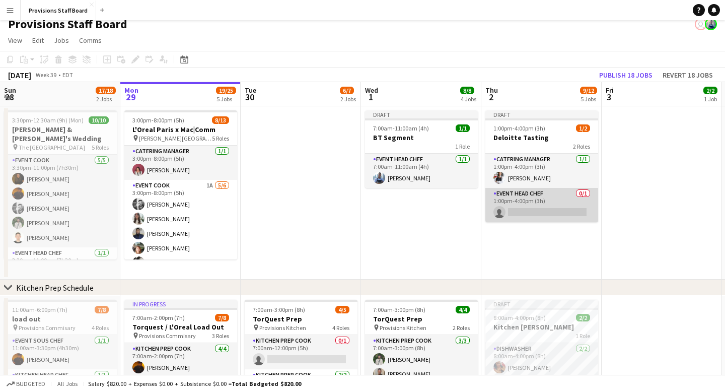
click at [525, 204] on app-card-role "Event Head Chef 0/1 1:00pm-4:00pm (3h) single-neutral-actions" at bounding box center [541, 205] width 113 height 34
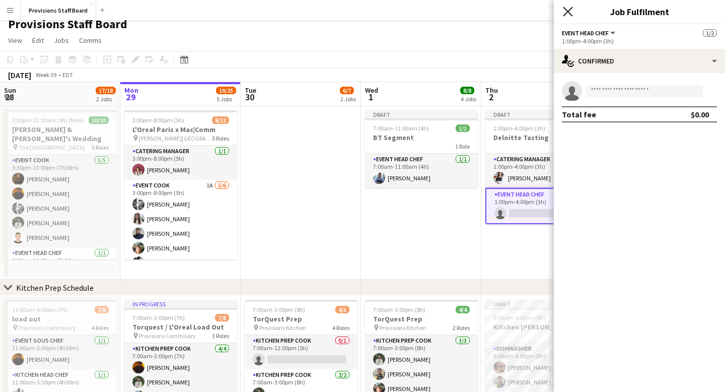
click at [565, 7] on icon "Close pop-in" at bounding box center [568, 12] width 10 height 10
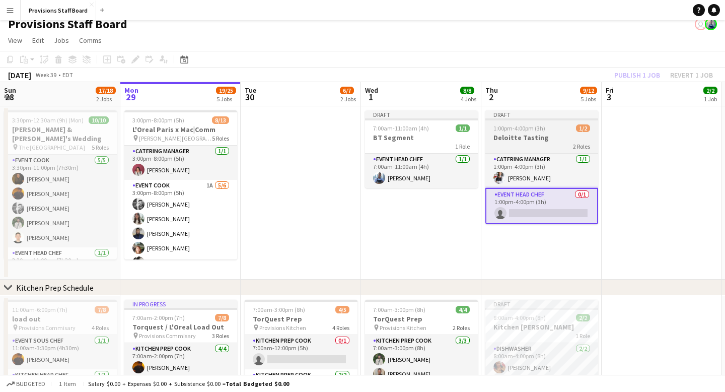
click at [534, 112] on div "Draft" at bounding box center [541, 114] width 113 height 8
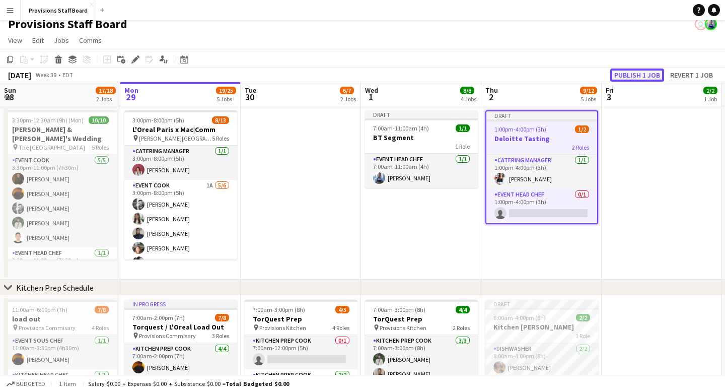
click at [636, 78] on button "Publish 1 job" at bounding box center [637, 74] width 54 height 13
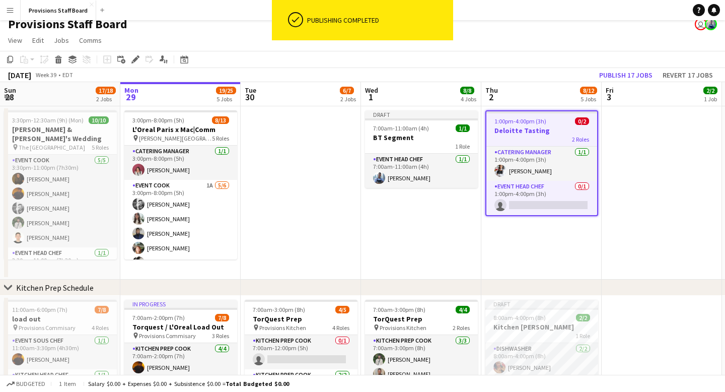
click at [558, 111] on div at bounding box center [541, 112] width 111 height 2
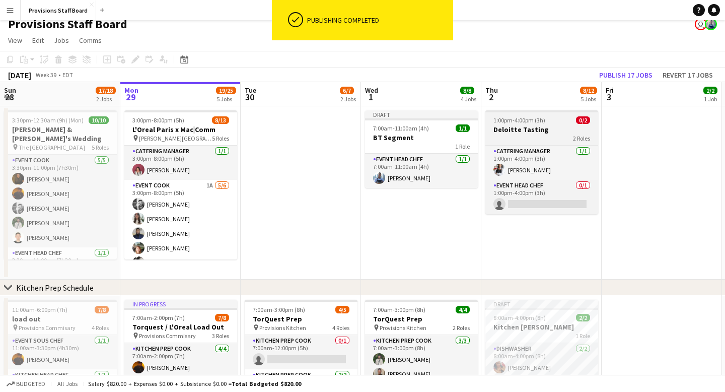
click at [547, 127] on h3 "Deloitte Tasting" at bounding box center [541, 129] width 113 height 9
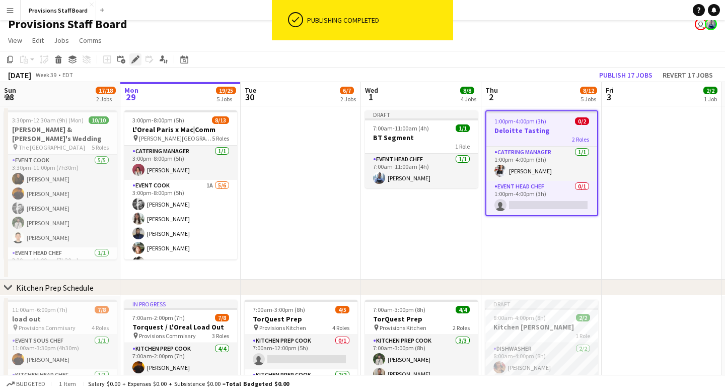
click at [134, 58] on icon at bounding box center [135, 60] width 6 height 6
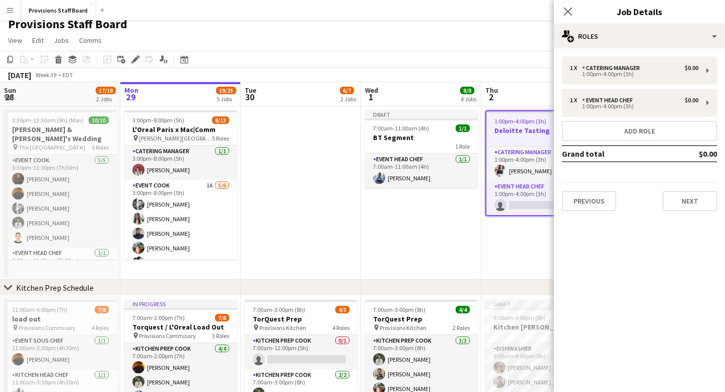
click at [503, 257] on app-date-cell "1:00pm-4:00pm (3h) 0/2 Deloitte Tasting 2 Roles Catering Manager [DATE] 1:00pm-…" at bounding box center [541, 192] width 120 height 173
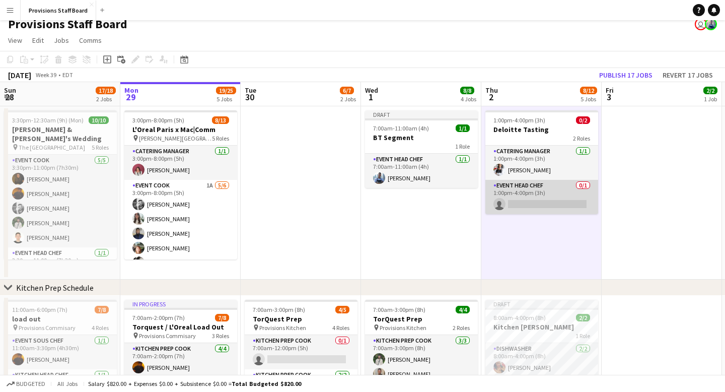
click at [522, 202] on app-card-role "Event Head Chef 0/1 1:00pm-4:00pm (3h) single-neutral-actions" at bounding box center [541, 197] width 113 height 34
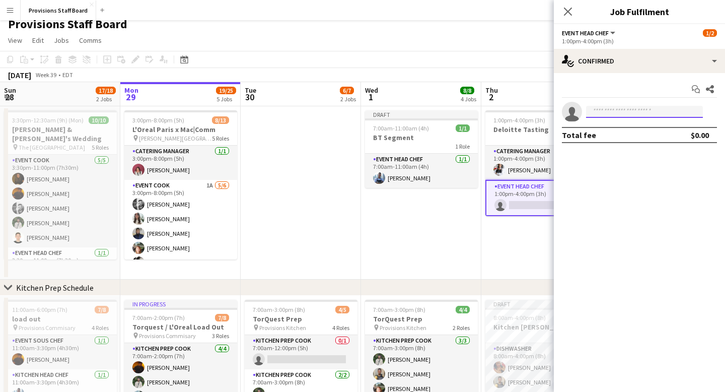
click at [611, 113] on input at bounding box center [644, 112] width 117 height 12
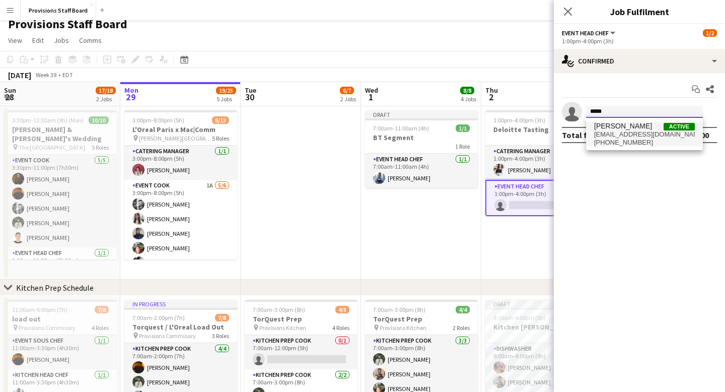
type input "*****"
click at [620, 131] on span "[EMAIL_ADDRESS][DOMAIN_NAME]" at bounding box center [644, 134] width 101 height 8
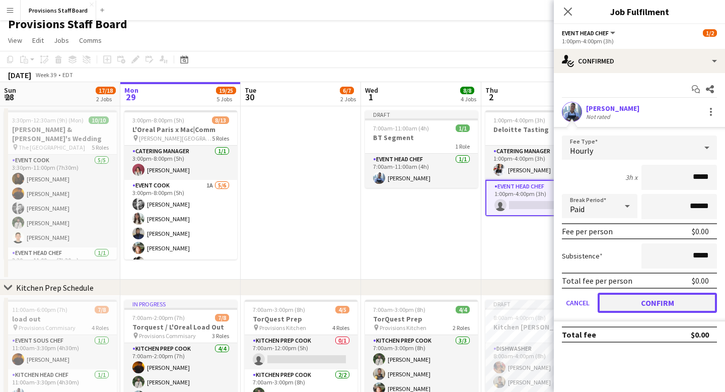
click at [661, 304] on button "Confirm" at bounding box center [657, 303] width 119 height 20
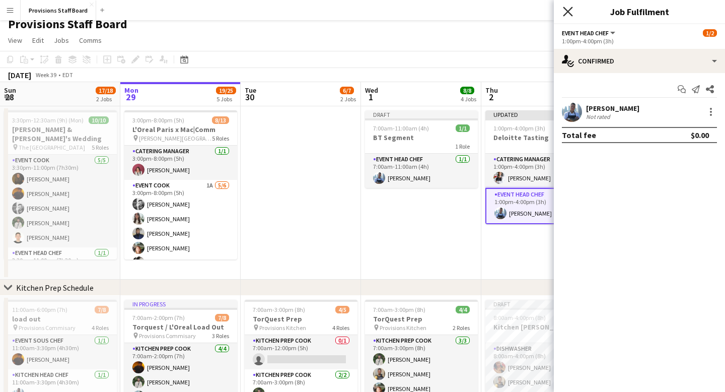
click at [567, 11] on icon at bounding box center [568, 12] width 10 height 10
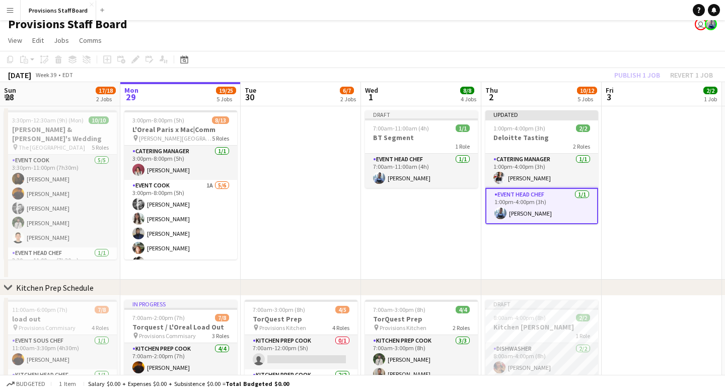
click at [545, 253] on app-date-cell "Updated 1:00pm-4:00pm (3h) 2/2 Deloitte Tasting 2 Roles Catering Manager [DATE]…" at bounding box center [541, 192] width 120 height 173
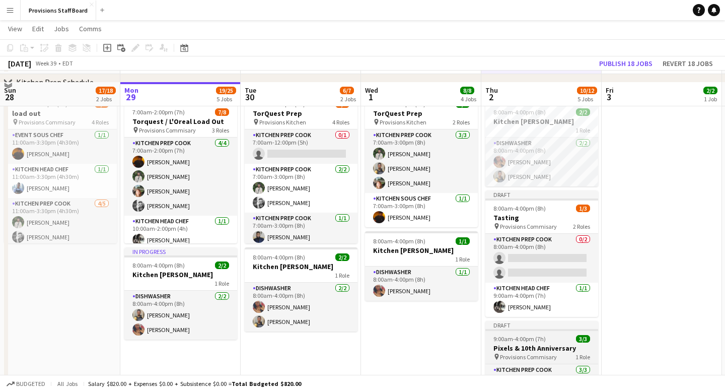
scroll to position [224, 0]
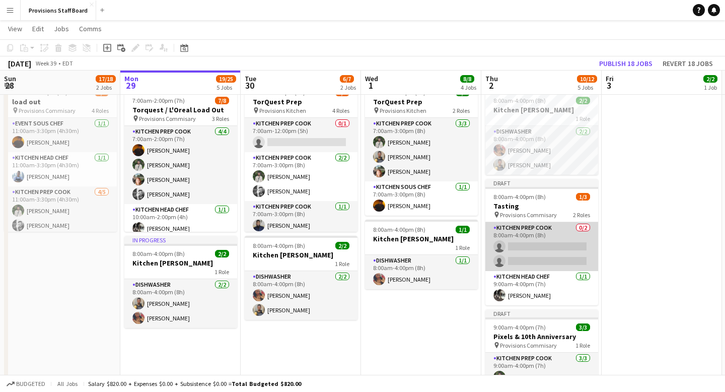
click at [515, 248] on app-card-role "Kitchen Prep Cook 0/2 8:00am-4:00pm (8h) single-neutral-actions single-neutral-…" at bounding box center [541, 246] width 113 height 49
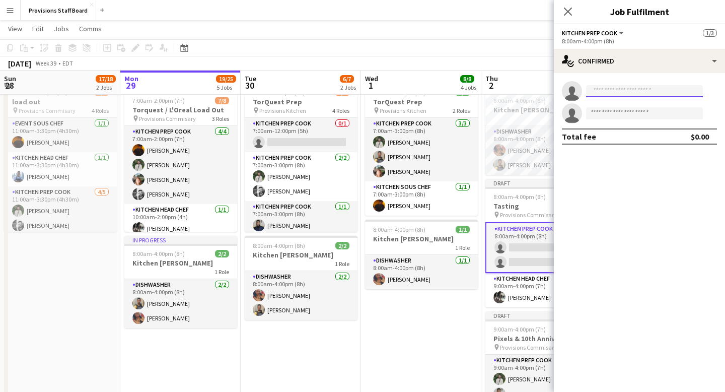
click at [604, 92] on input at bounding box center [644, 91] width 117 height 12
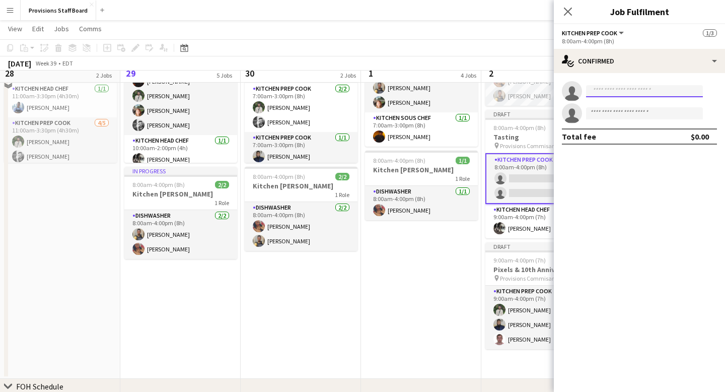
scroll to position [279, 0]
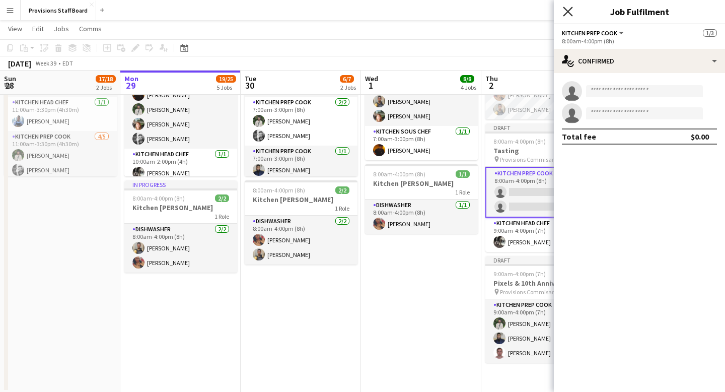
click at [564, 12] on icon "Close pop-in" at bounding box center [568, 12] width 10 height 10
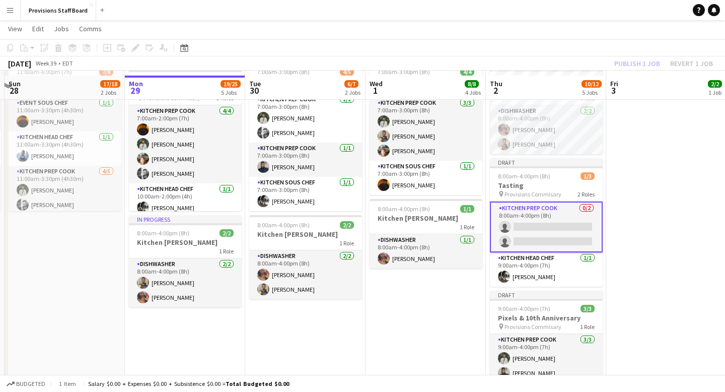
scroll to position [250, 0]
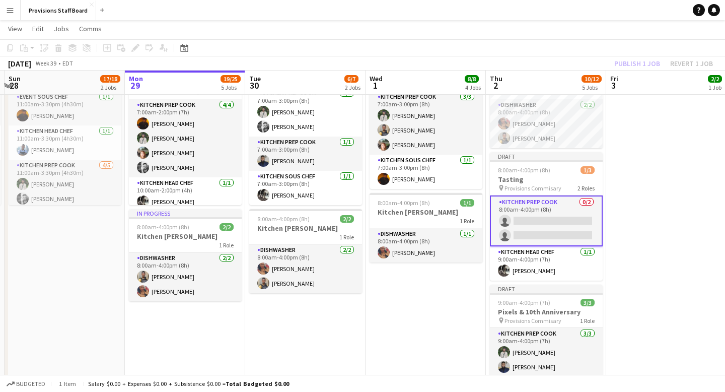
click at [529, 219] on app-card-role "Kitchen Prep Cook 0/2 8:00am-4:00pm (8h) single-neutral-actions single-neutral-…" at bounding box center [546, 220] width 113 height 51
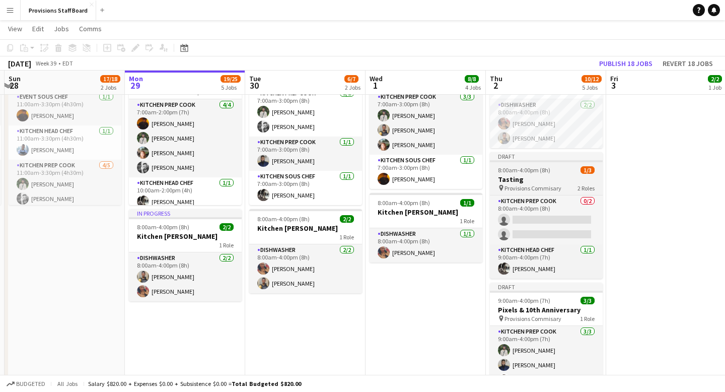
click at [540, 159] on div "Draft" at bounding box center [546, 156] width 113 height 8
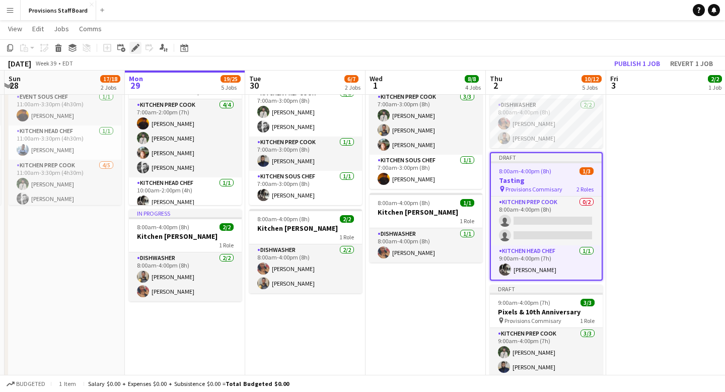
click at [134, 44] on icon "Edit" at bounding box center [135, 48] width 8 height 8
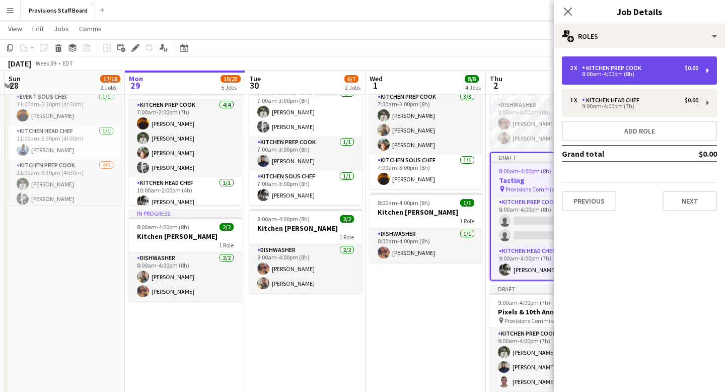
click at [616, 69] on div "Kitchen Prep Cook" at bounding box center [613, 67] width 63 height 7
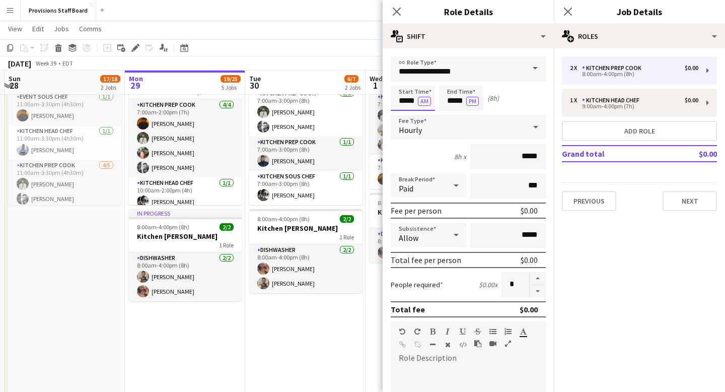
click at [410, 99] on input "*****" at bounding box center [413, 98] width 44 height 25
type input "*****"
click at [405, 81] on div at bounding box center [403, 81] width 20 height 10
click at [402, 7] on app-icon "Close pop-in" at bounding box center [397, 12] width 15 height 15
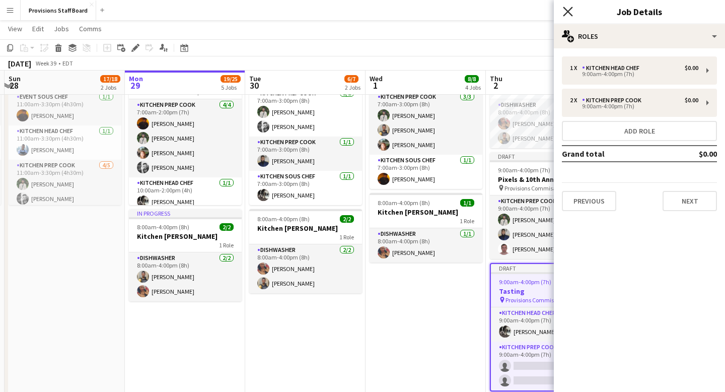
click at [570, 8] on icon "Close pop-in" at bounding box center [568, 12] width 10 height 10
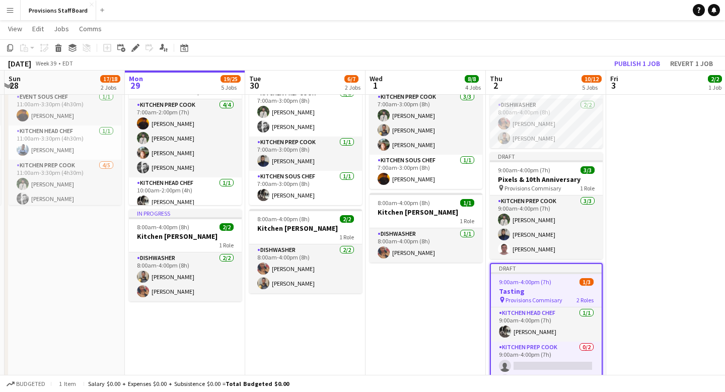
click at [465, 319] on app-date-cell "7:00am-3:00pm (8h) 4/4 TorQuest Prep pin Provisions Kitchen 2 Roles Kitchen Pre…" at bounding box center [426, 236] width 120 height 369
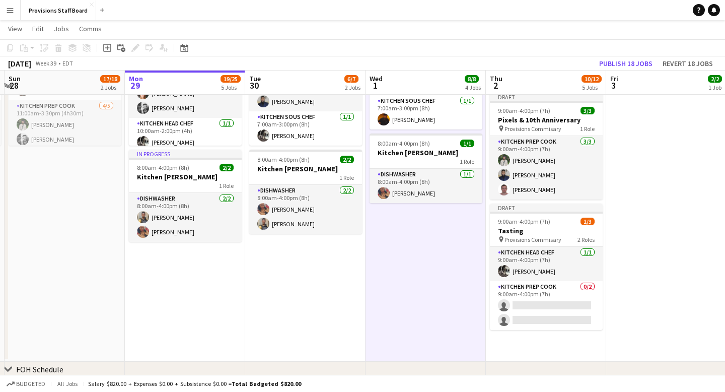
scroll to position [313, 0]
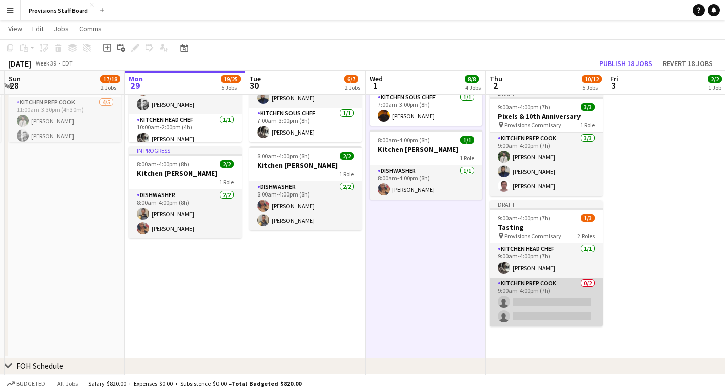
click at [526, 305] on app-card-role "Kitchen Prep Cook 0/2 9:00am-4:00pm (7h) single-neutral-actions single-neutral-…" at bounding box center [546, 301] width 113 height 49
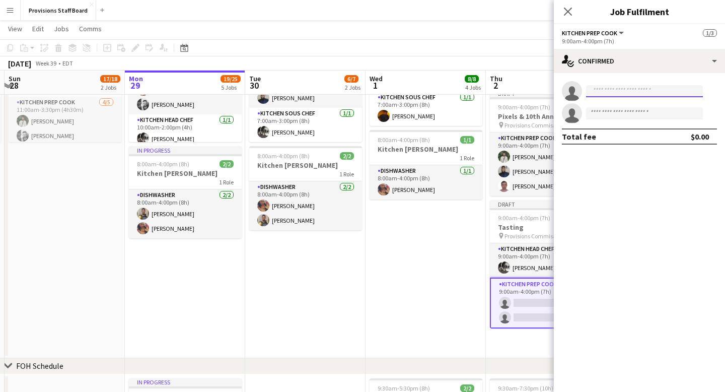
click at [609, 94] on input at bounding box center [644, 91] width 117 height 12
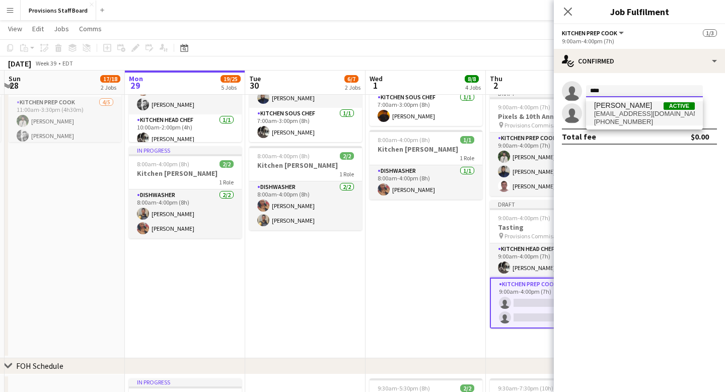
type input "****"
click at [619, 109] on span "[PERSON_NAME]" at bounding box center [623, 105] width 58 height 9
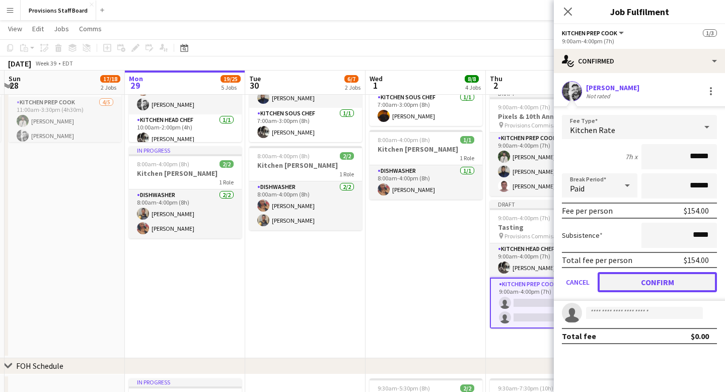
click at [641, 281] on button "Confirm" at bounding box center [657, 282] width 119 height 20
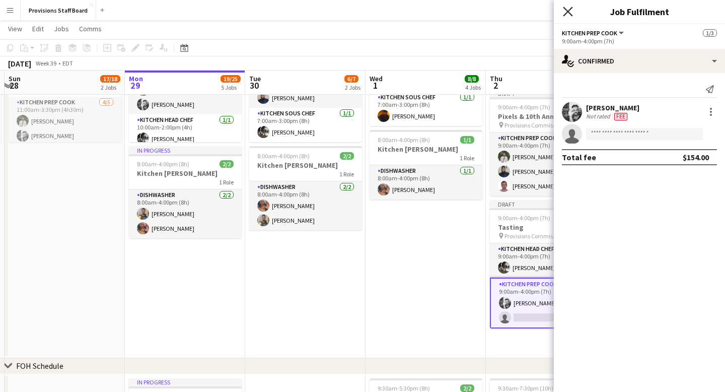
click at [567, 13] on icon "Close pop-in" at bounding box center [568, 12] width 10 height 10
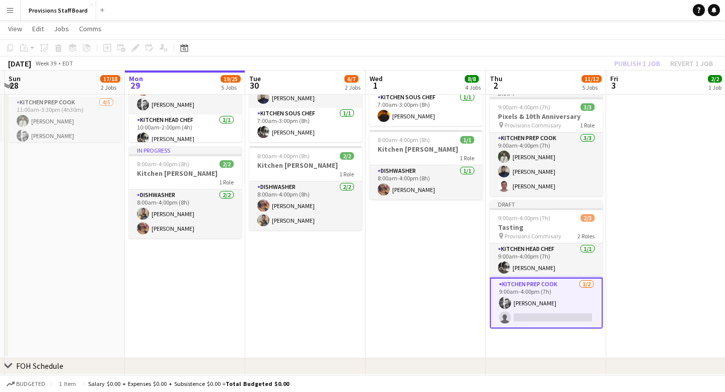
click at [405, 272] on app-date-cell "7:00am-3:00pm (8h) 4/4 TorQuest Prep pin Provisions Kitchen 2 Roles Kitchen Pre…" at bounding box center [426, 173] width 120 height 369
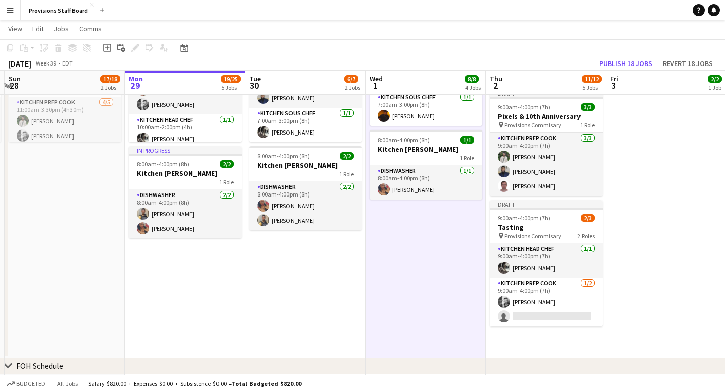
click at [648, 256] on app-date-cell at bounding box center [666, 173] width 120 height 369
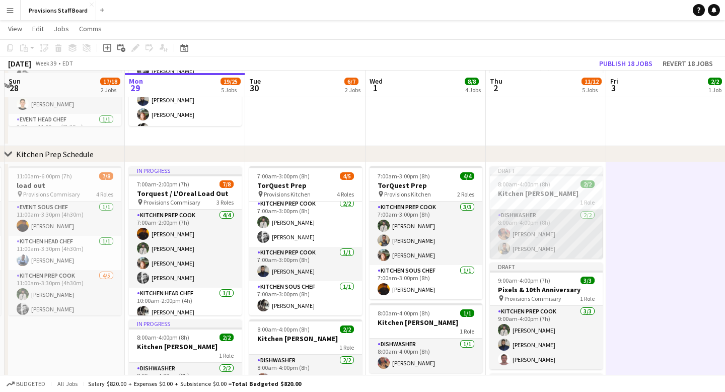
scroll to position [144, 0]
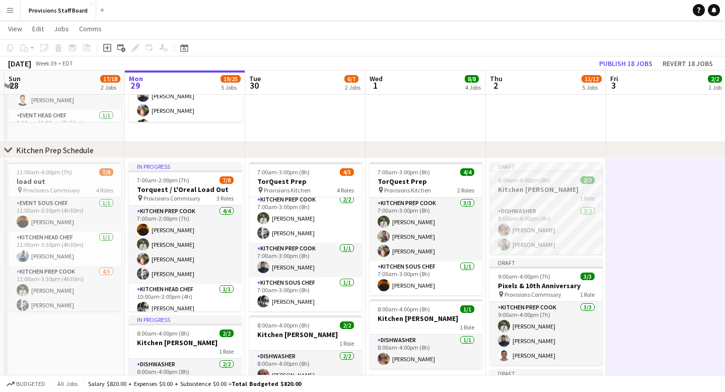
click at [557, 166] on div "Draft" at bounding box center [546, 166] width 113 height 8
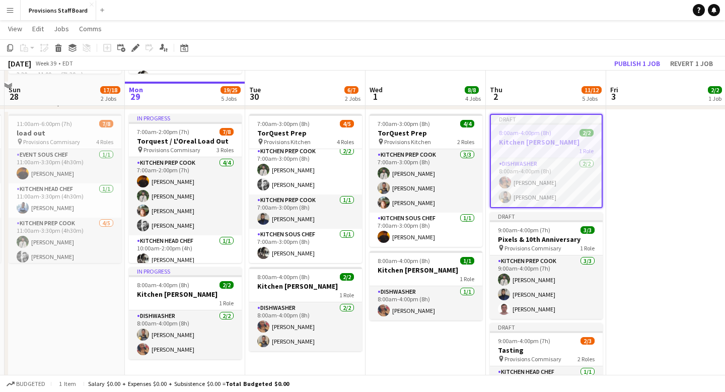
scroll to position [205, 0]
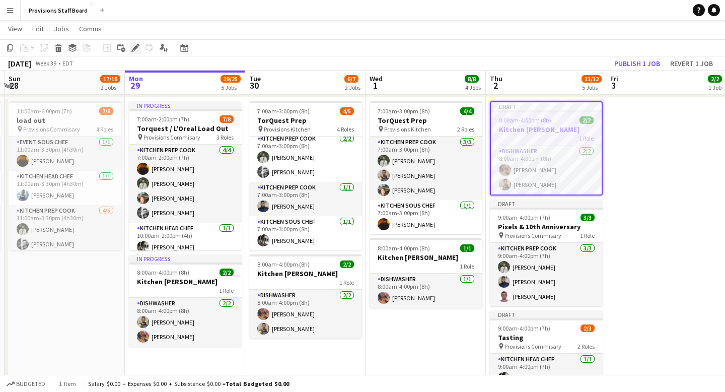
click at [134, 47] on icon at bounding box center [135, 48] width 6 height 6
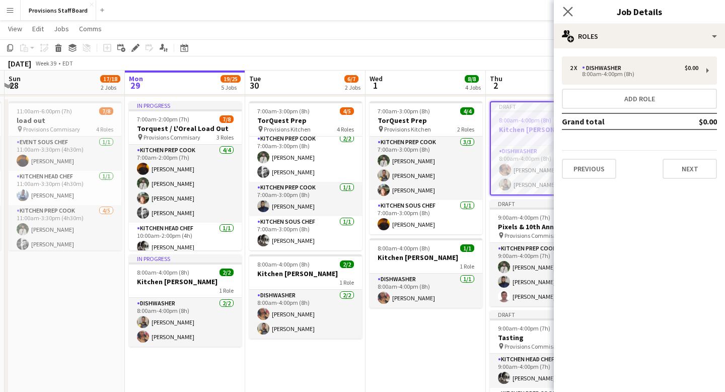
click at [567, 6] on app-icon "Close pop-in" at bounding box center [568, 12] width 15 height 15
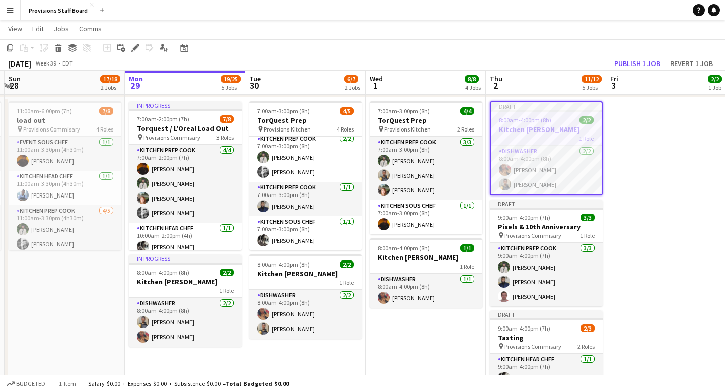
click at [556, 112] on app-job-card "Draft 8:00am-4:00pm (8h) 2/2 Kitchen [PERSON_NAME] 1 Role Dishwasher [DATE] 8:0…" at bounding box center [546, 148] width 113 height 94
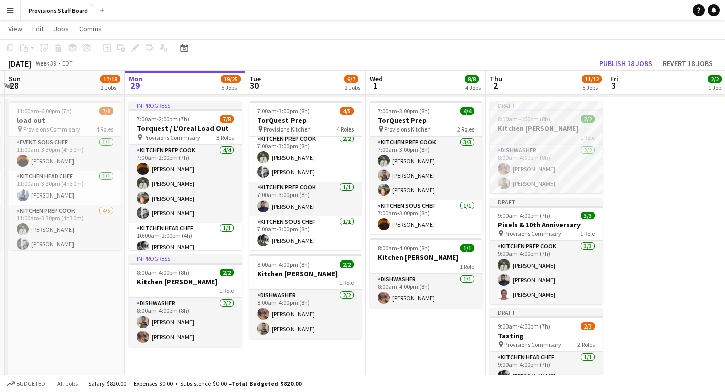
click at [531, 112] on app-job-card "Draft 8:00am-4:00pm (8h) 2/2 Kitchen [PERSON_NAME] 1 Role Dishwasher [DATE] 8:0…" at bounding box center [546, 147] width 113 height 92
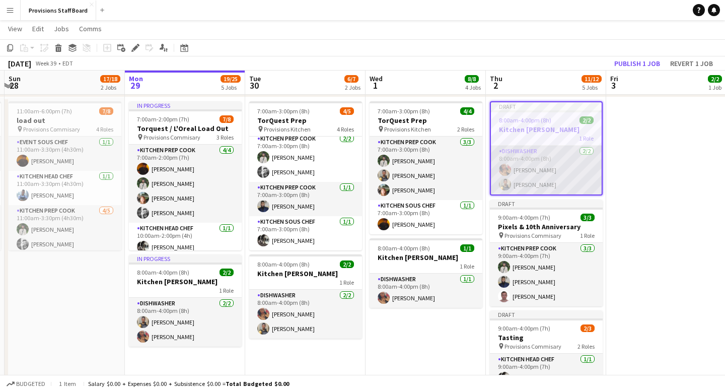
click at [537, 183] on app-card-role "Dishwasher [DATE] 8:00am-4:00pm (8h) [PERSON_NAME]" at bounding box center [546, 170] width 111 height 49
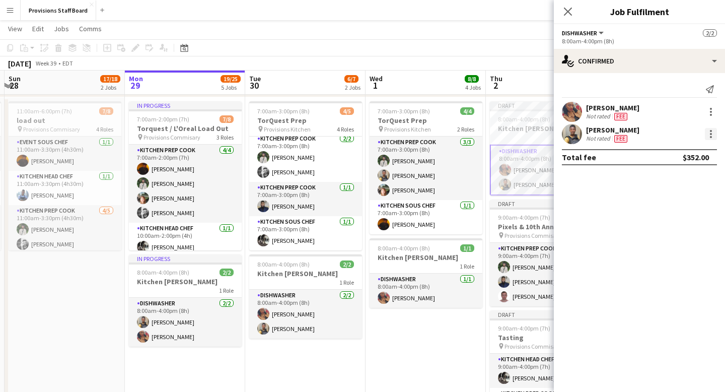
click at [713, 133] on div at bounding box center [711, 134] width 12 height 12
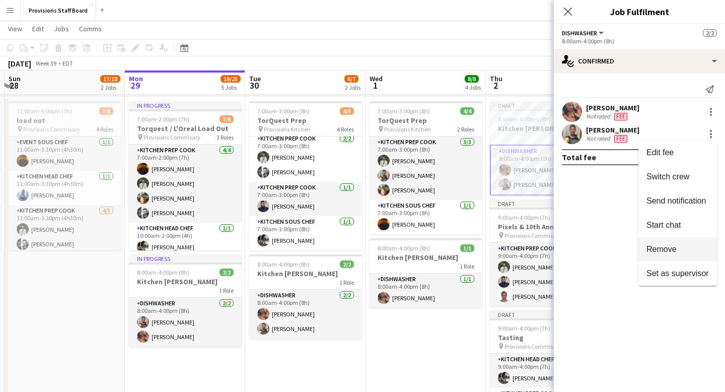
click at [669, 247] on span "Remove" at bounding box center [662, 249] width 30 height 9
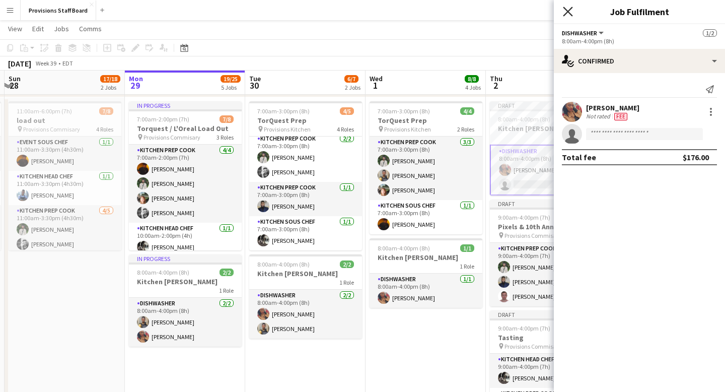
click at [569, 14] on icon "Close pop-in" at bounding box center [568, 12] width 10 height 10
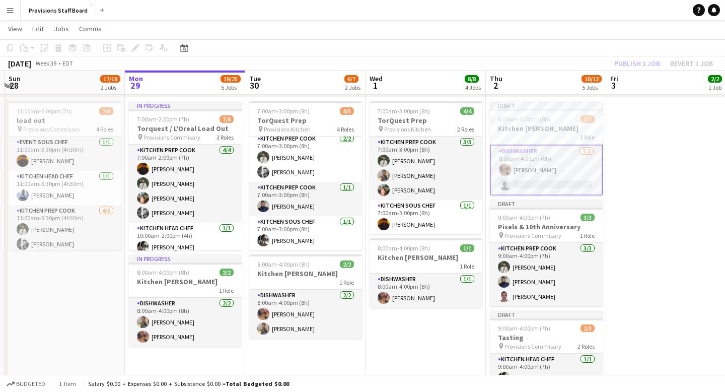
click at [674, 183] on app-date-cell at bounding box center [666, 281] width 120 height 369
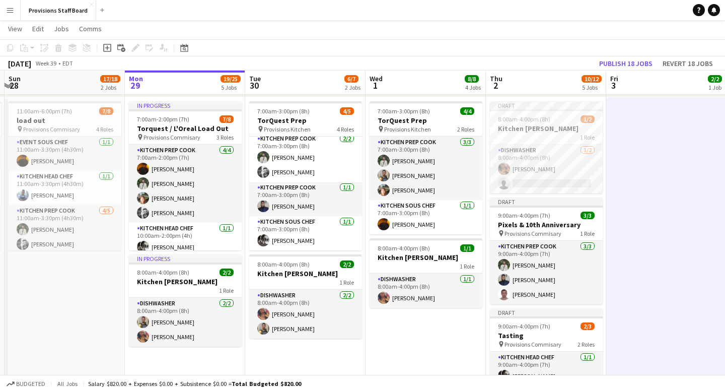
click at [657, 140] on app-date-cell at bounding box center [666, 281] width 120 height 369
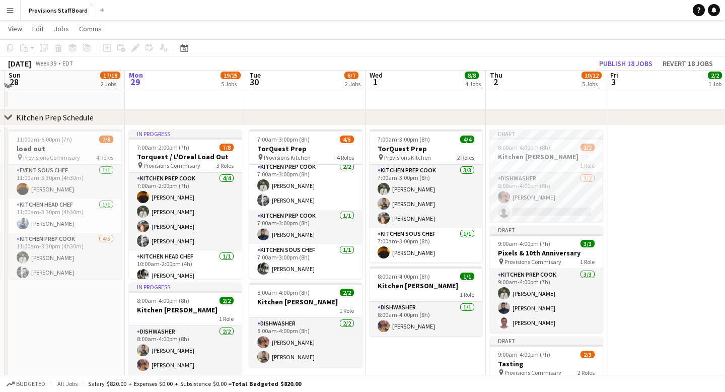
scroll to position [173, 0]
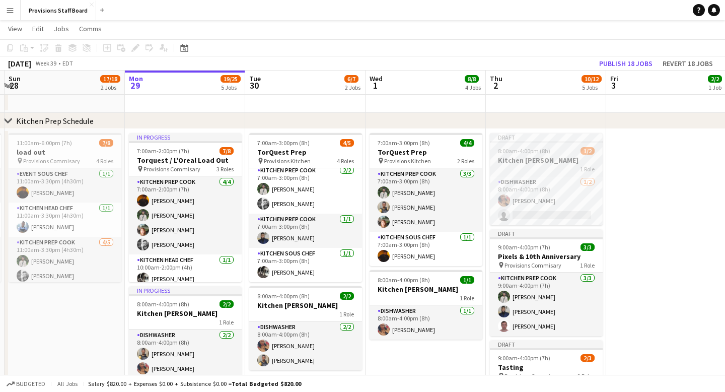
click at [573, 136] on div "Draft" at bounding box center [546, 137] width 113 height 8
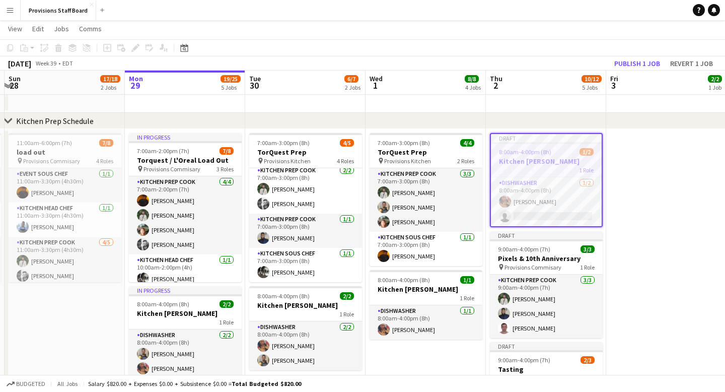
scroll to position [0, 357]
click at [134, 48] on icon at bounding box center [135, 48] width 6 height 6
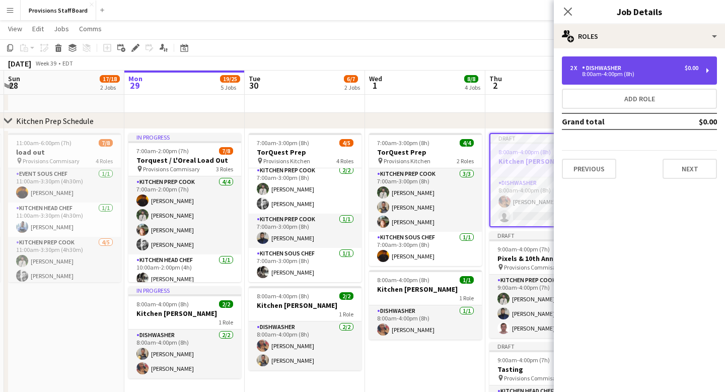
click at [620, 74] on div "8:00am-4:00pm (8h)" at bounding box center [634, 74] width 128 height 5
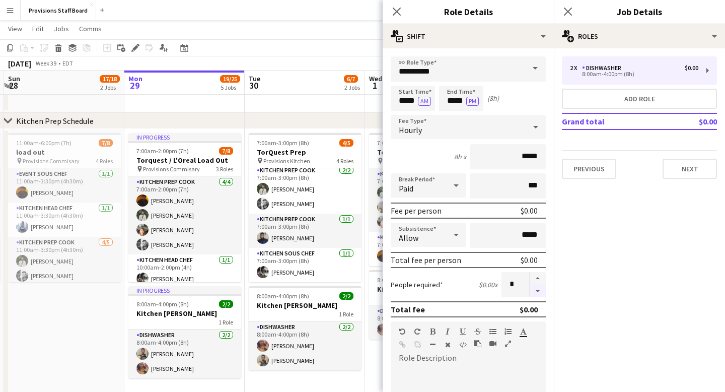
click at [536, 289] on button "button" at bounding box center [538, 291] width 16 height 13
type input "*"
click at [399, 13] on icon "Close pop-in" at bounding box center [397, 12] width 10 height 10
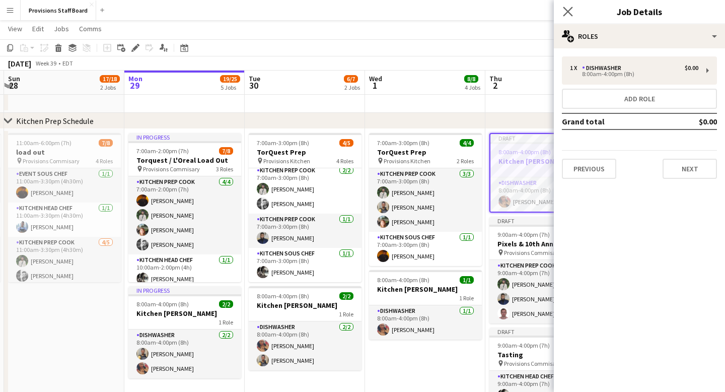
click at [564, 6] on app-icon "Close pop-in" at bounding box center [568, 12] width 15 height 15
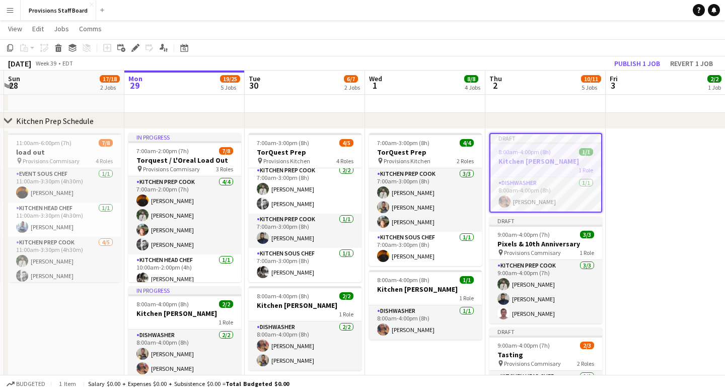
click at [673, 203] on app-date-cell at bounding box center [666, 306] width 120 height 354
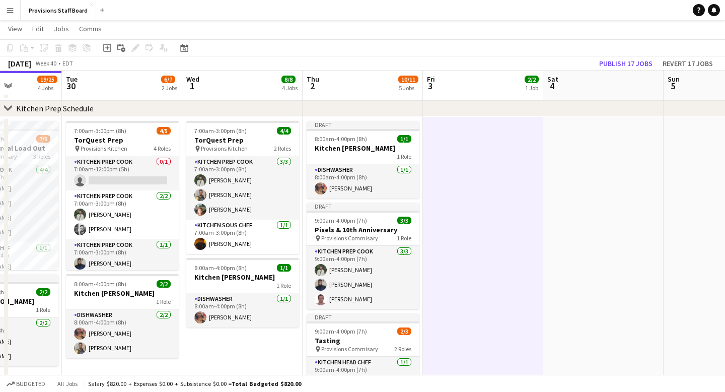
scroll to position [0, 242]
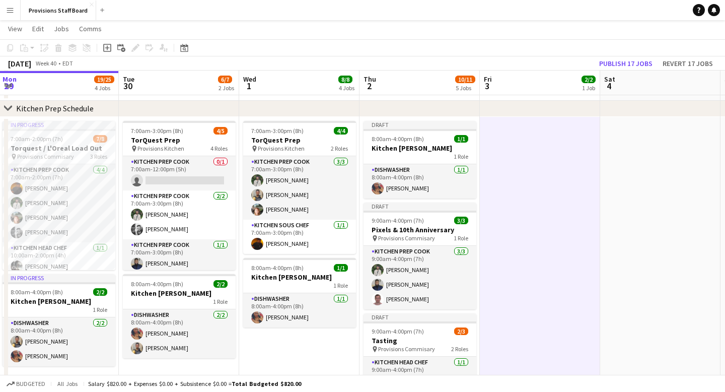
click at [534, 219] on app-date-cell at bounding box center [540, 294] width 120 height 354
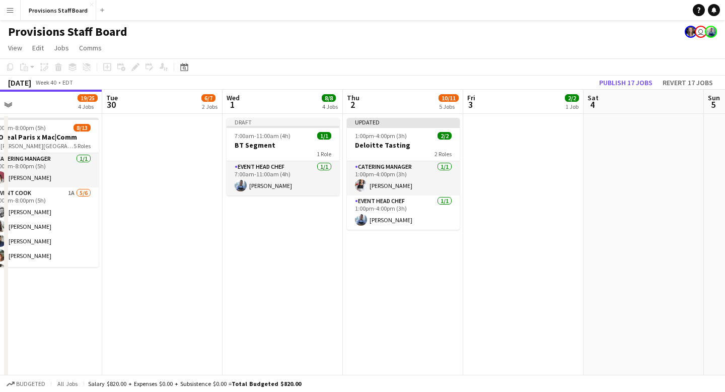
scroll to position [0, 501]
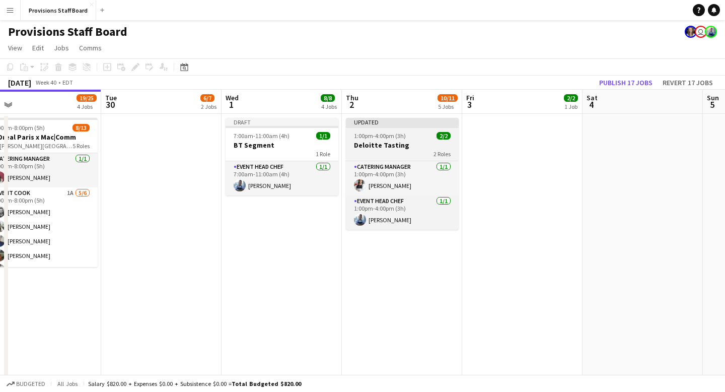
click at [401, 124] on div "Updated" at bounding box center [402, 122] width 113 height 8
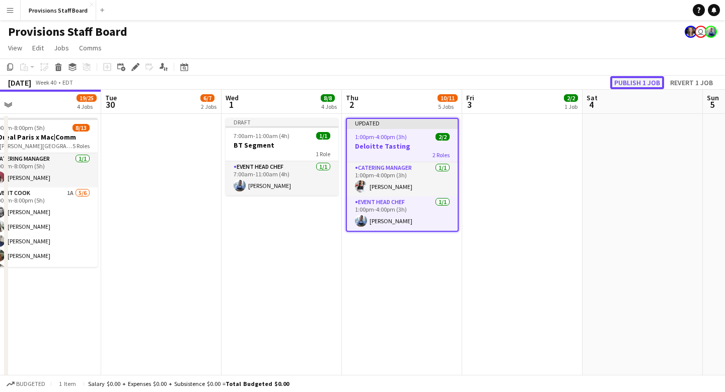
click at [634, 82] on button "Publish 1 job" at bounding box center [637, 82] width 54 height 13
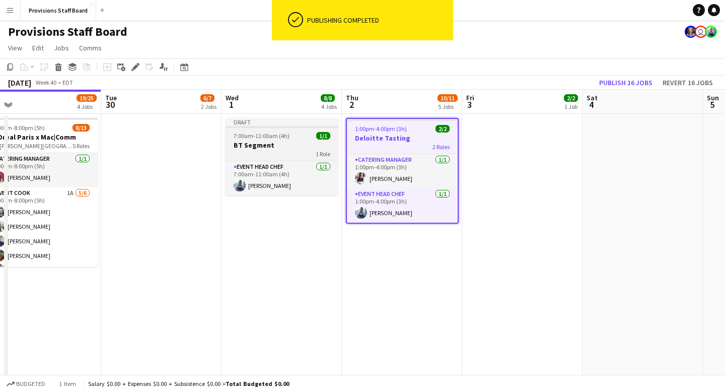
click at [293, 123] on div "Draft" at bounding box center [282, 122] width 113 height 8
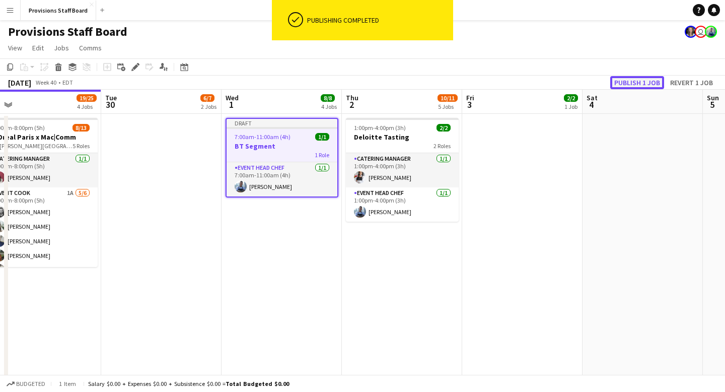
click at [641, 81] on button "Publish 1 job" at bounding box center [637, 82] width 54 height 13
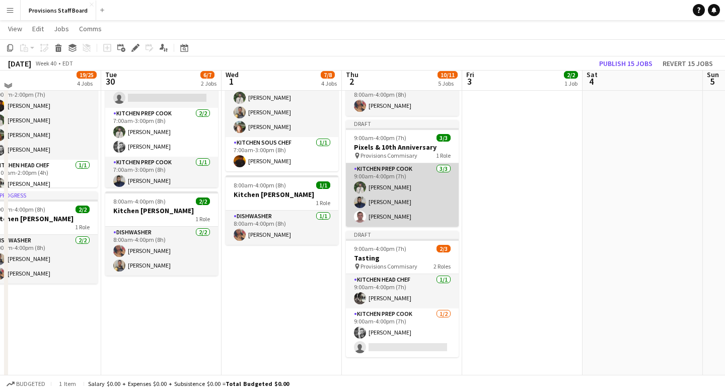
scroll to position [883, 0]
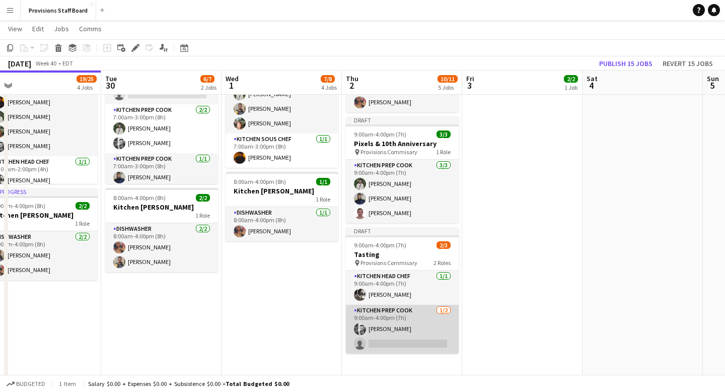
click at [413, 313] on app-card-role "Kitchen Prep Cook [DATE] 9:00am-4:00pm (7h) [PERSON_NAME] single-neutral-actions" at bounding box center [402, 329] width 113 height 49
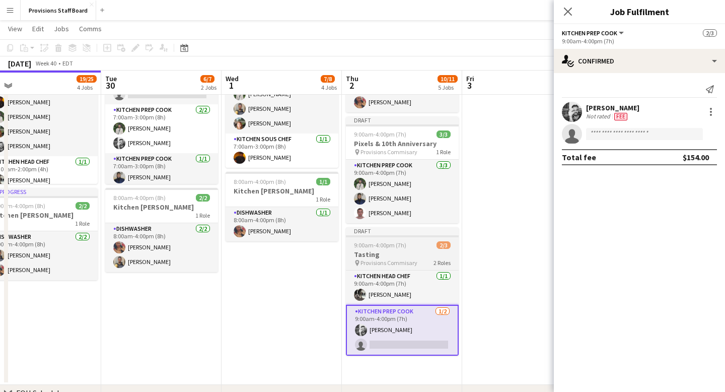
click at [399, 231] on div "Draft" at bounding box center [402, 231] width 113 height 8
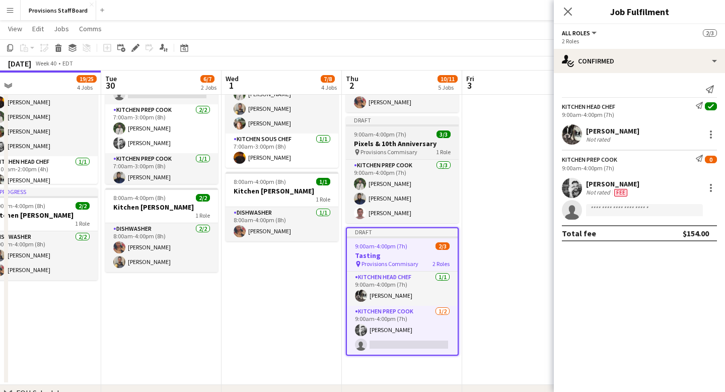
click at [423, 122] on div "Draft" at bounding box center [402, 120] width 113 height 8
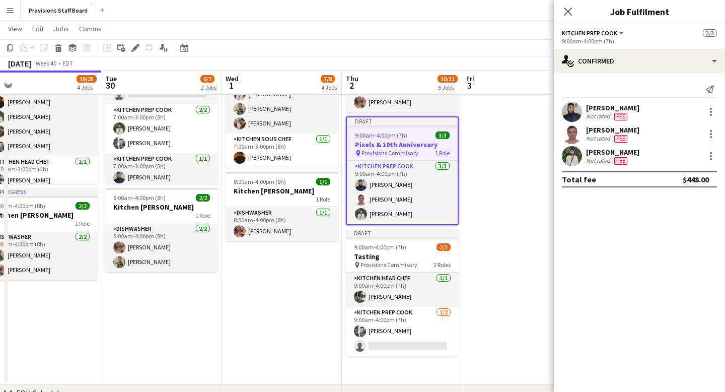
click at [717, 155] on div "[PERSON_NAME] Not rated Fee" at bounding box center [639, 156] width 171 height 20
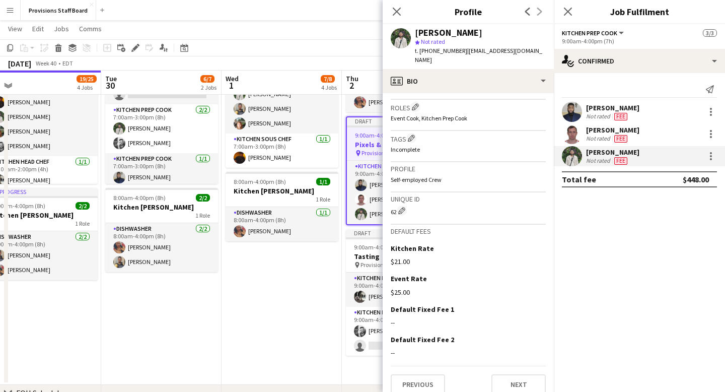
scroll to position [325, 0]
click at [395, 10] on icon at bounding box center [397, 12] width 10 height 10
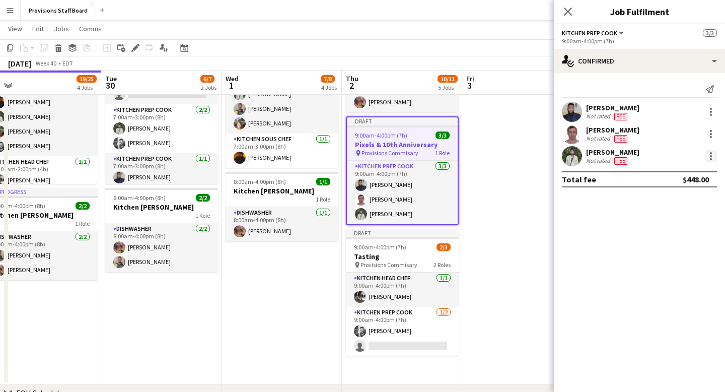
click at [715, 157] on div at bounding box center [711, 156] width 12 height 12
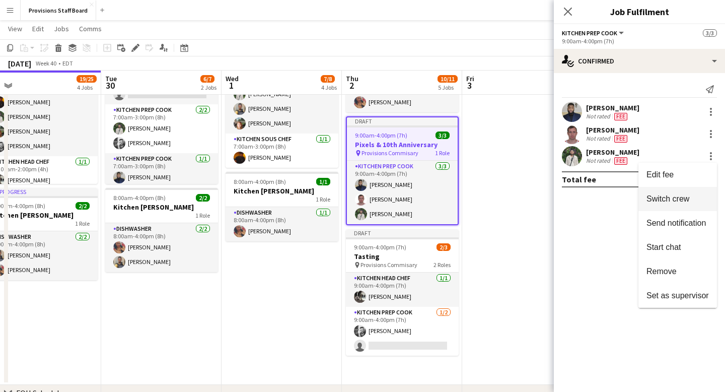
click at [677, 201] on span "Switch crew" at bounding box center [668, 198] width 43 height 9
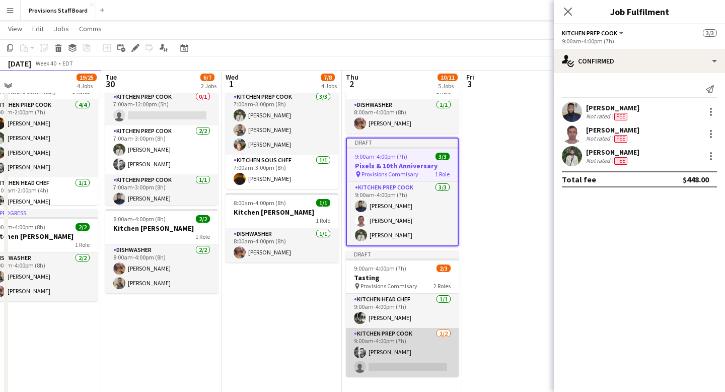
click at [409, 362] on app-card-role "Kitchen Prep Cook [DATE] 9:00am-4:00pm (7h) [PERSON_NAME] single-neutral-actions" at bounding box center [402, 352] width 113 height 49
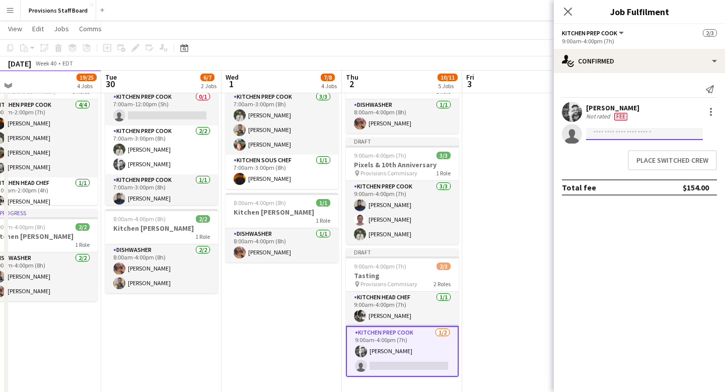
click at [615, 136] on input at bounding box center [644, 134] width 117 height 12
click at [673, 164] on button "Place switched crew" at bounding box center [672, 160] width 89 height 20
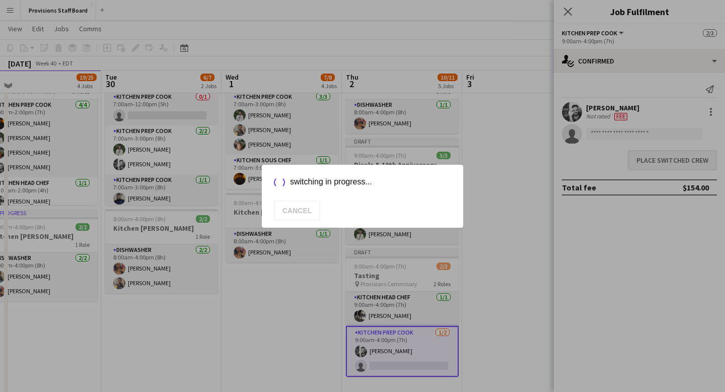
scroll to position [883, 0]
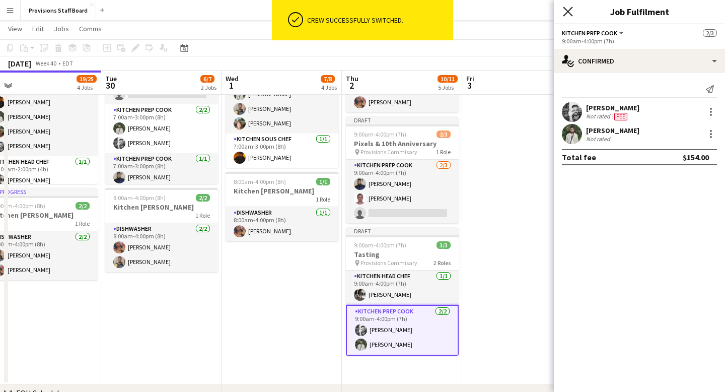
click at [570, 10] on icon at bounding box center [568, 12] width 10 height 10
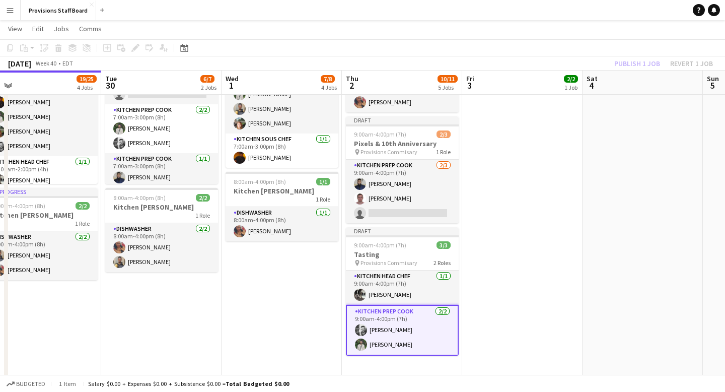
click at [513, 265] on app-date-cell at bounding box center [522, 208] width 120 height 354
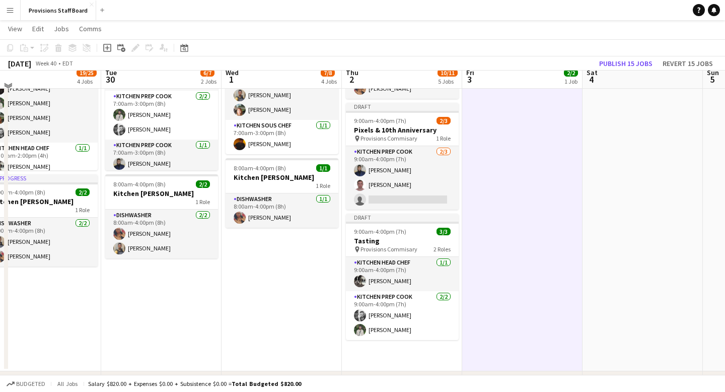
scroll to position [898, 0]
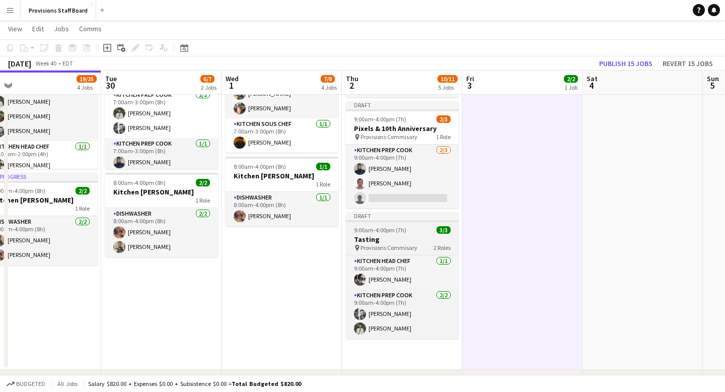
click at [402, 215] on div "Draft" at bounding box center [402, 216] width 113 height 8
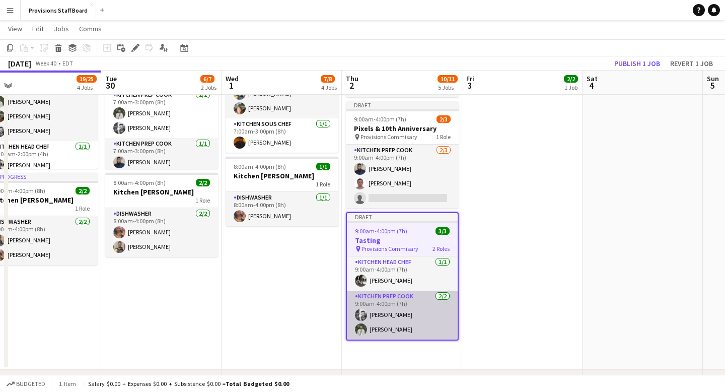
click at [395, 313] on app-card-role "Kitchen Prep Cook [DATE] 9:00am-4:00pm (7h) [PERSON_NAME] [PERSON_NAME]" at bounding box center [402, 315] width 111 height 49
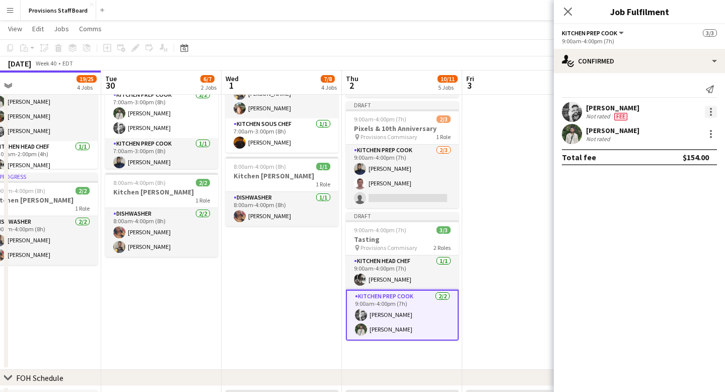
click at [713, 108] on div at bounding box center [711, 112] width 12 height 12
click at [666, 154] on span "Switch crew" at bounding box center [668, 154] width 43 height 9
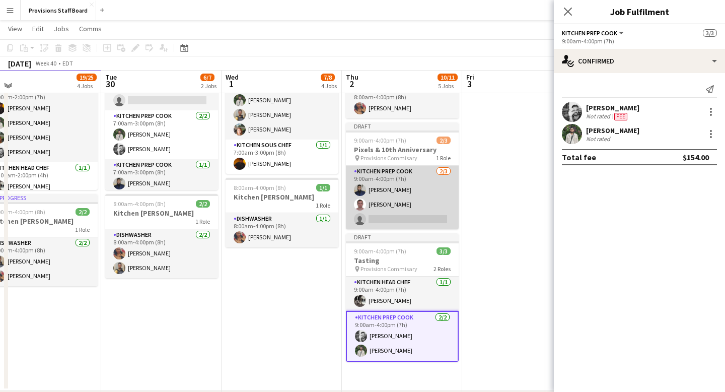
click at [399, 221] on app-card-role "Kitchen Prep Cook [DATE] 9:00am-4:00pm (7h) [PERSON_NAME] Yevhenii [PERSON_NAME…" at bounding box center [402, 197] width 113 height 63
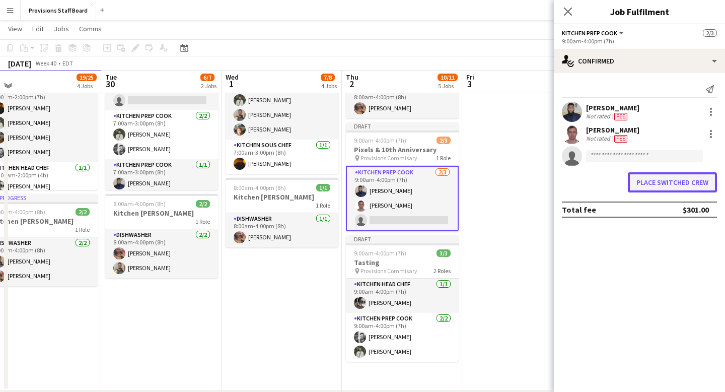
click at [660, 184] on button "Place switched crew" at bounding box center [672, 182] width 89 height 20
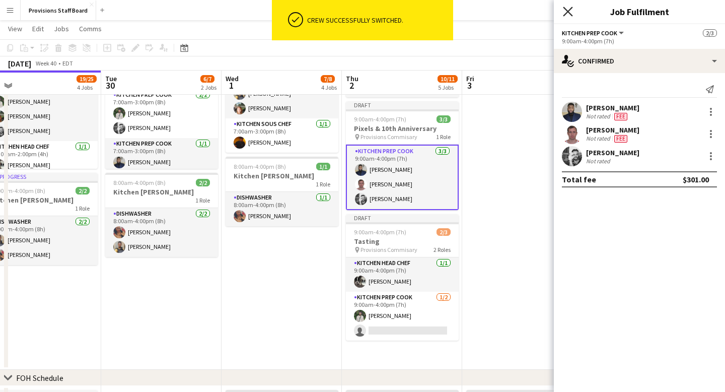
click at [569, 8] on icon "Close pop-in" at bounding box center [568, 12] width 10 height 10
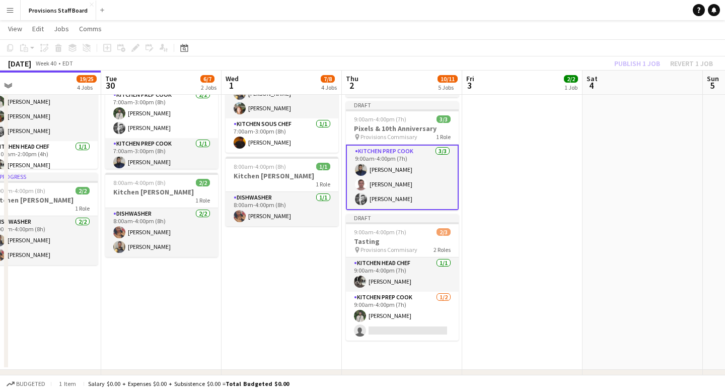
click at [515, 208] on app-date-cell at bounding box center [522, 193] width 120 height 354
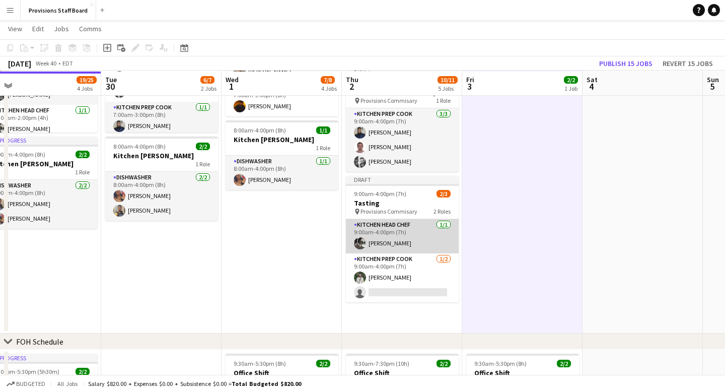
scroll to position [935, 0]
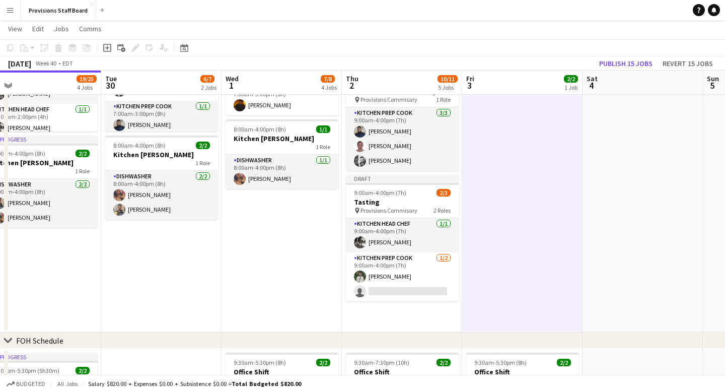
click at [293, 273] on app-date-cell "7:00am-3:00pm (8h) 4/4 TorQuest Prep pin Provisions Kitchen 2 Roles Kitchen Pre…" at bounding box center [282, 155] width 120 height 354
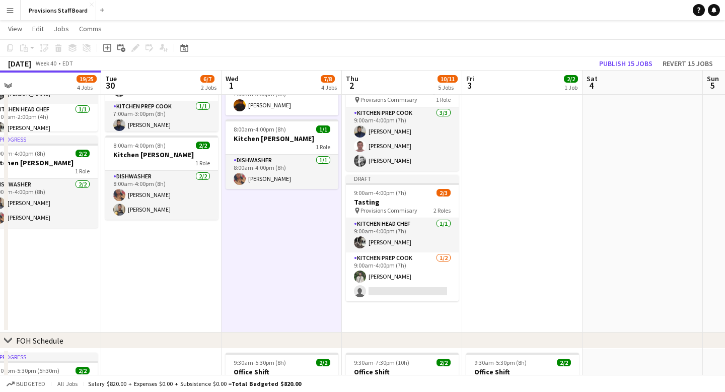
click at [502, 256] on app-date-cell at bounding box center [522, 155] width 120 height 354
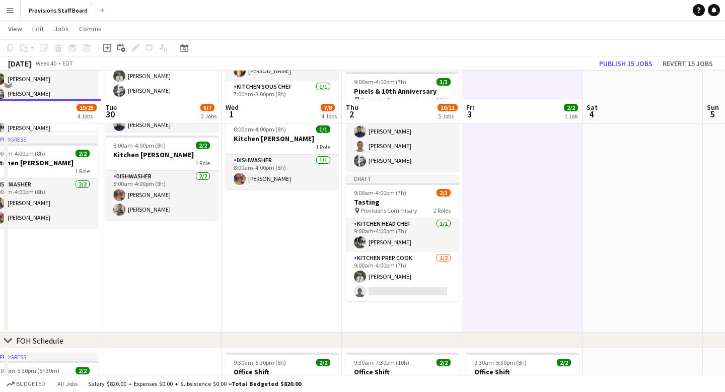
scroll to position [966, 0]
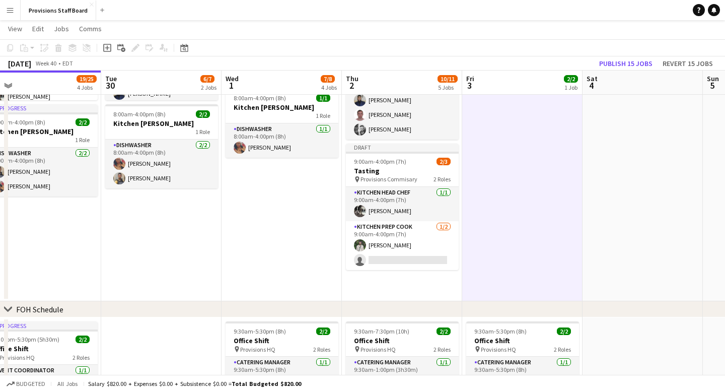
click at [306, 231] on app-date-cell "7:00am-3:00pm (8h) 4/4 TorQuest Prep pin Provisions Kitchen 2 Roles Kitchen Pre…" at bounding box center [282, 124] width 120 height 354
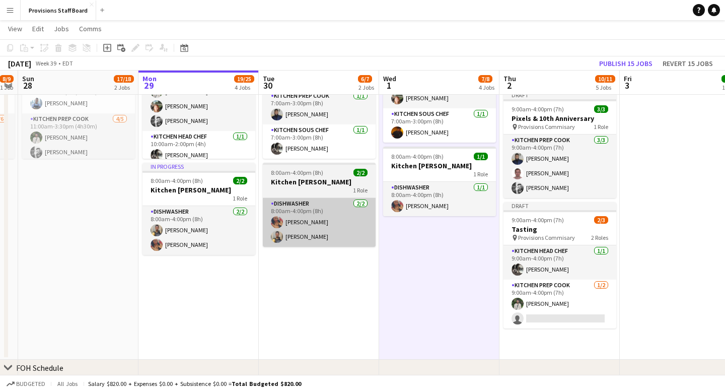
scroll to position [0, 464]
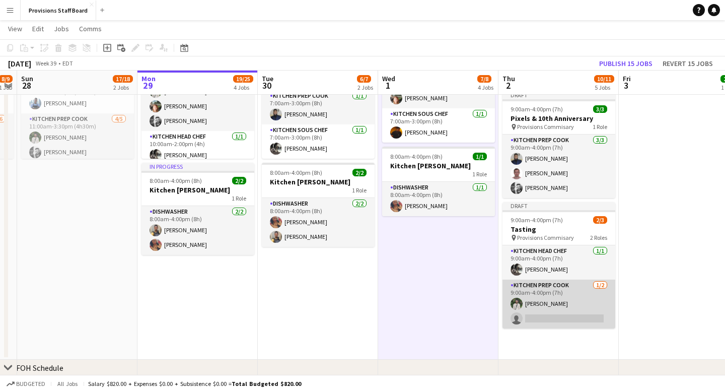
click at [537, 318] on app-card-role "Kitchen Prep Cook [DATE] 9:00am-4:00pm (7h) [PERSON_NAME] single-neutral-actions" at bounding box center [559, 303] width 113 height 49
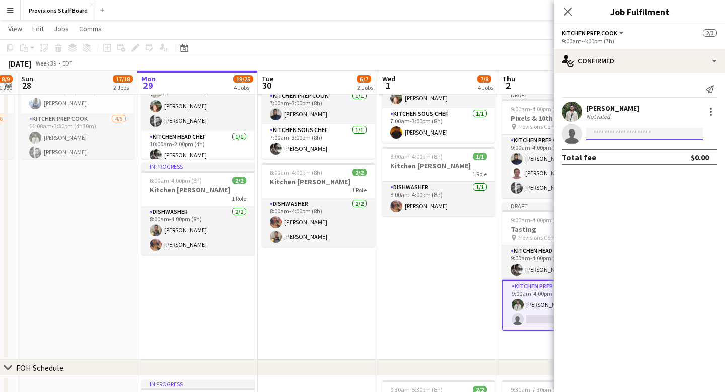
click at [600, 134] on input at bounding box center [644, 134] width 117 height 12
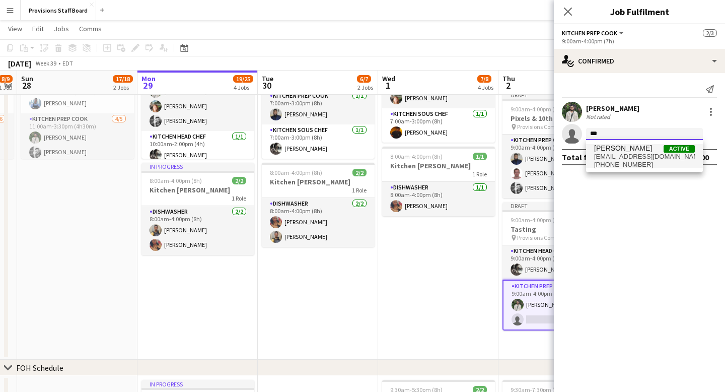
type input "***"
click at [619, 156] on span "[EMAIL_ADDRESS][DOMAIN_NAME]" at bounding box center [644, 157] width 101 height 8
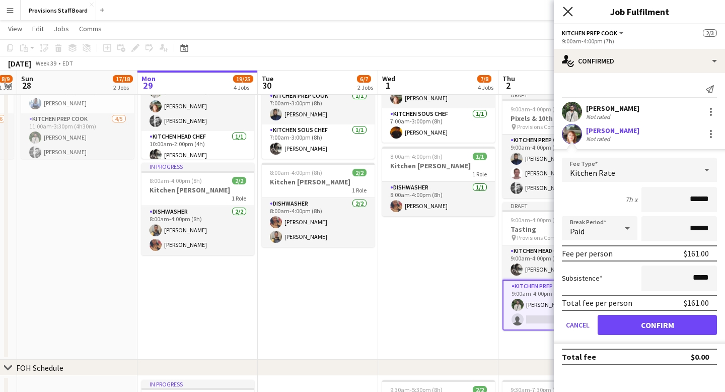
click at [565, 12] on icon "Close pop-in" at bounding box center [568, 12] width 10 height 10
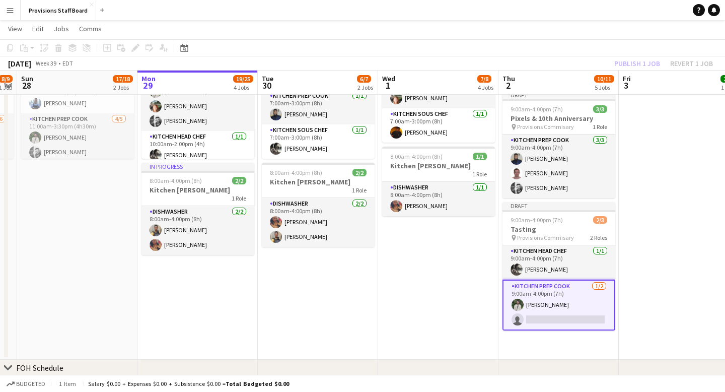
click at [404, 322] on app-date-cell "7:00am-3:00pm (8h) 4/4 TorQuest Prep pin Provisions Kitchen 2 Roles Kitchen Pre…" at bounding box center [438, 183] width 120 height 354
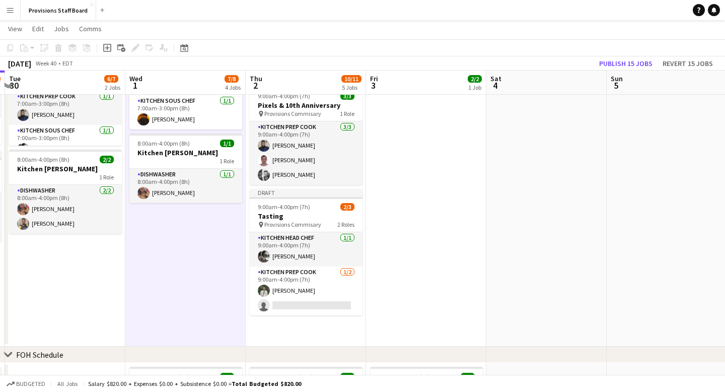
scroll to position [0, 490]
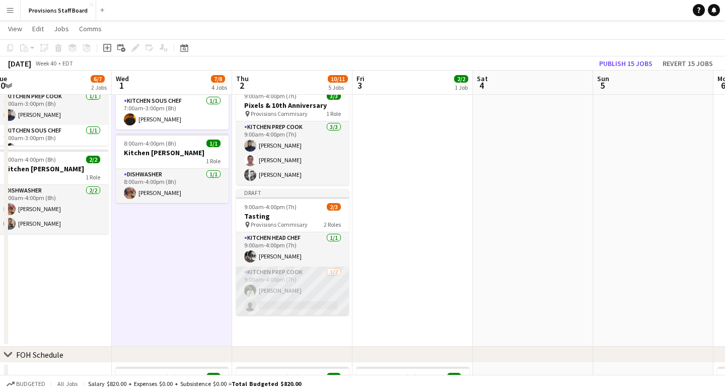
click at [275, 310] on app-card-role "Kitchen Prep Cook [DATE] 9:00am-4:00pm (7h) [PERSON_NAME] single-neutral-actions" at bounding box center [292, 290] width 113 height 49
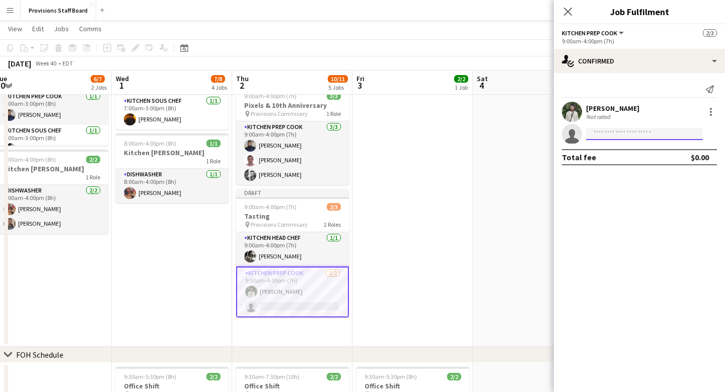
click at [618, 137] on input at bounding box center [644, 134] width 117 height 12
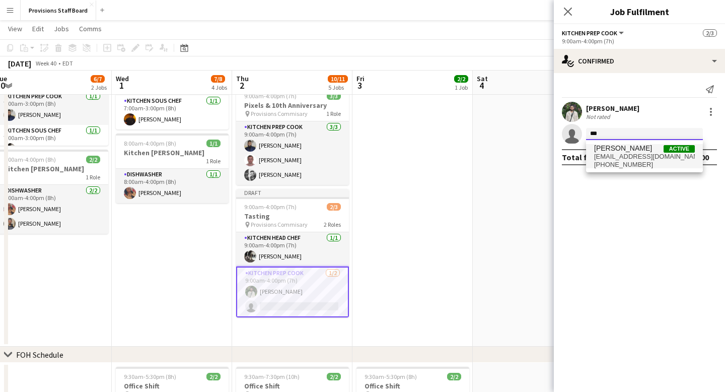
type input "***"
click at [625, 153] on span "[EMAIL_ADDRESS][DOMAIN_NAME]" at bounding box center [644, 157] width 101 height 8
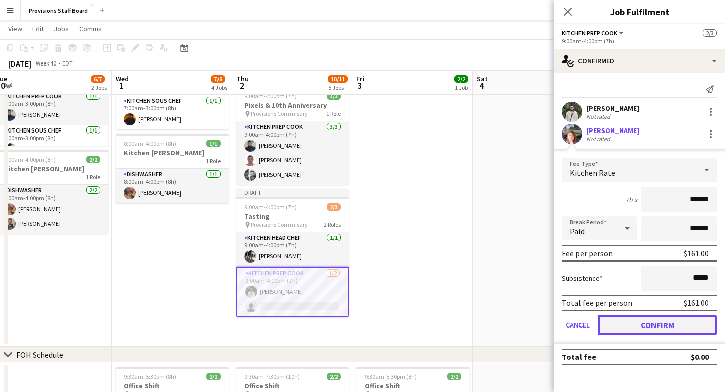
click at [645, 324] on button "Confirm" at bounding box center [657, 325] width 119 height 20
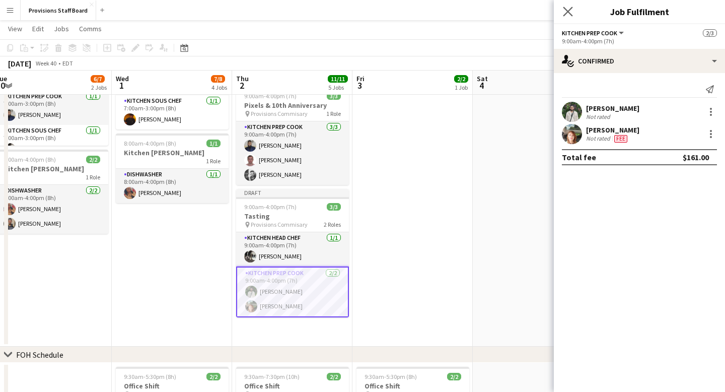
click at [573, 11] on app-icon "Close pop-in" at bounding box center [568, 12] width 15 height 15
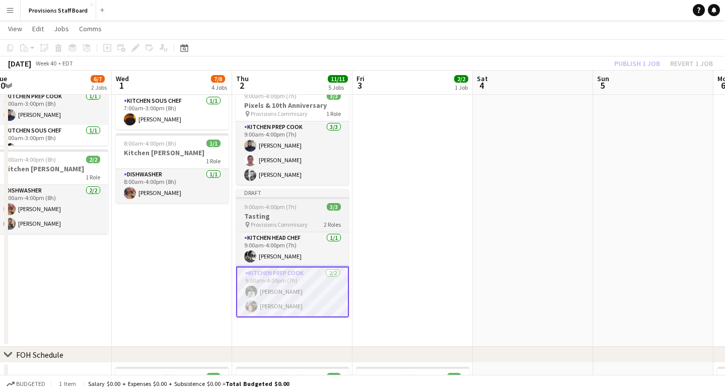
click at [304, 190] on div "Draft" at bounding box center [292, 193] width 113 height 8
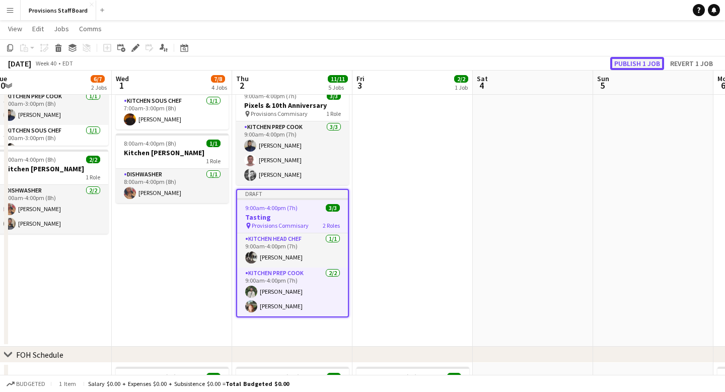
click at [632, 65] on button "Publish 1 job" at bounding box center [637, 63] width 54 height 13
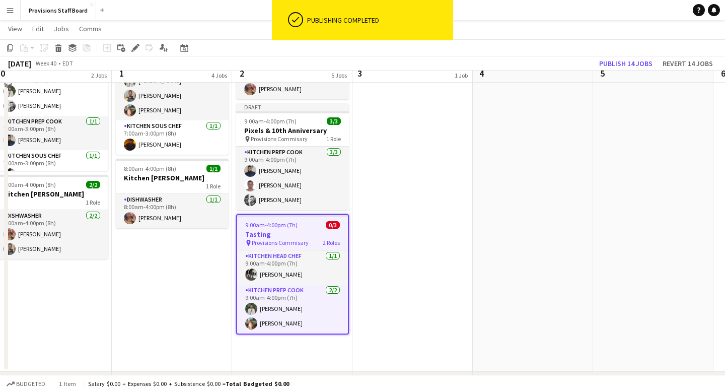
scroll to position [884, 0]
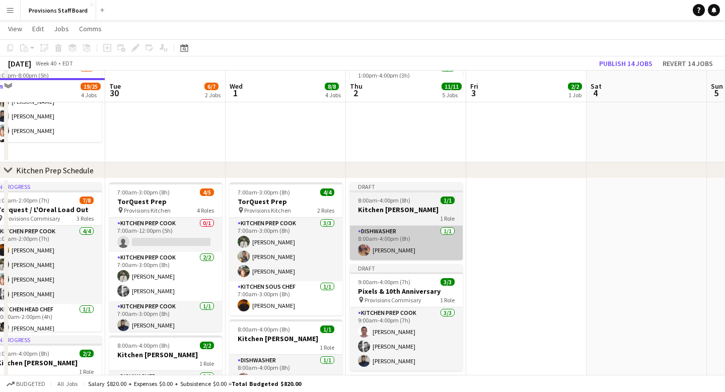
scroll to position [122, 0]
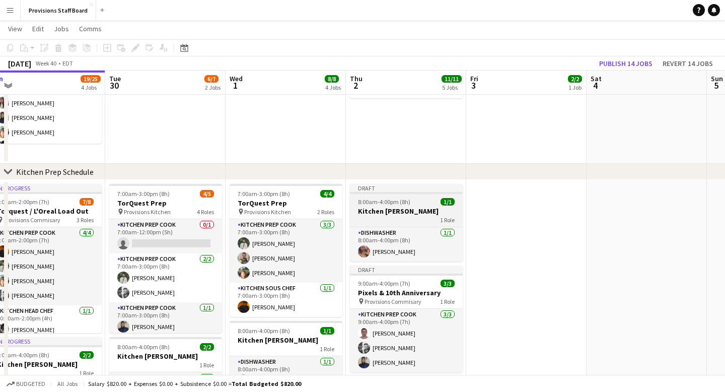
click at [392, 189] on div "Draft" at bounding box center [406, 188] width 113 height 8
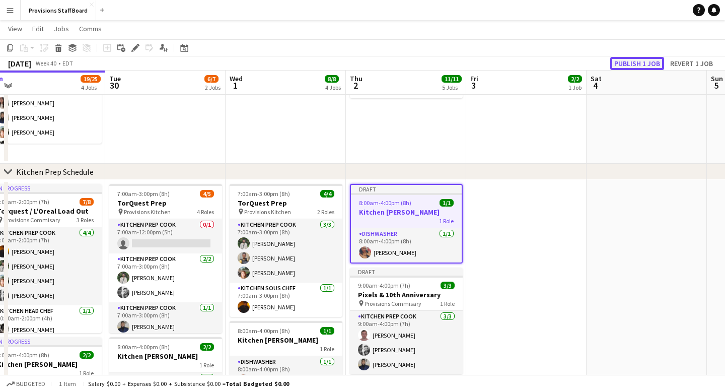
click at [639, 61] on button "Publish 1 job" at bounding box center [637, 63] width 54 height 13
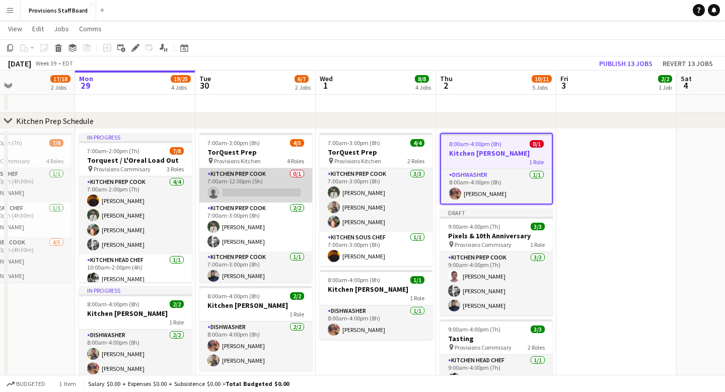
scroll to position [180, 0]
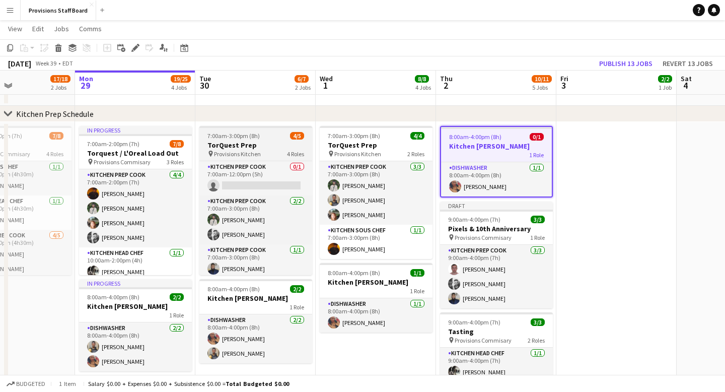
click at [274, 132] on div "7:00am-3:00pm (8h) 4/5" at bounding box center [255, 136] width 113 height 8
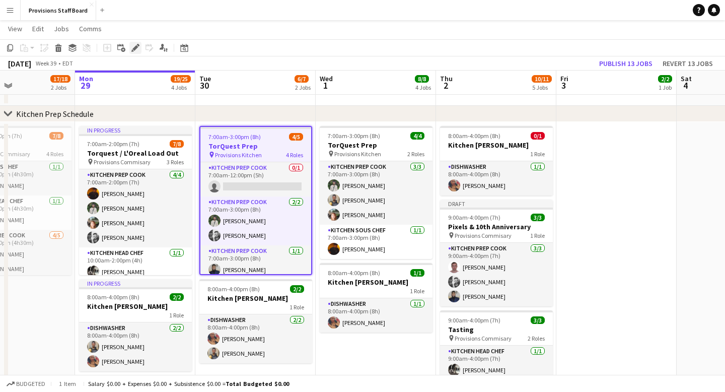
click at [137, 47] on icon at bounding box center [135, 48] width 6 height 6
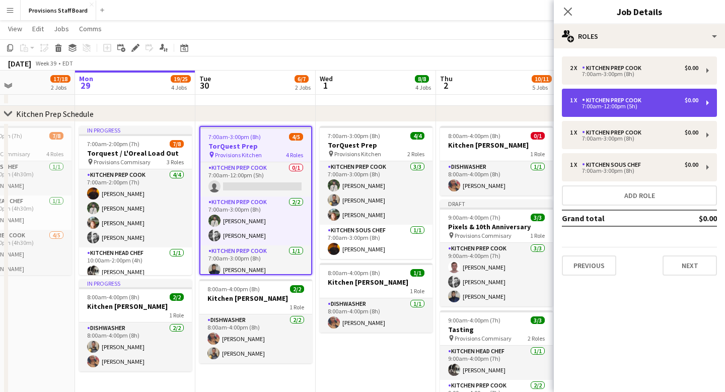
click at [637, 105] on div "7:00am-12:00pm (5h)" at bounding box center [634, 106] width 128 height 5
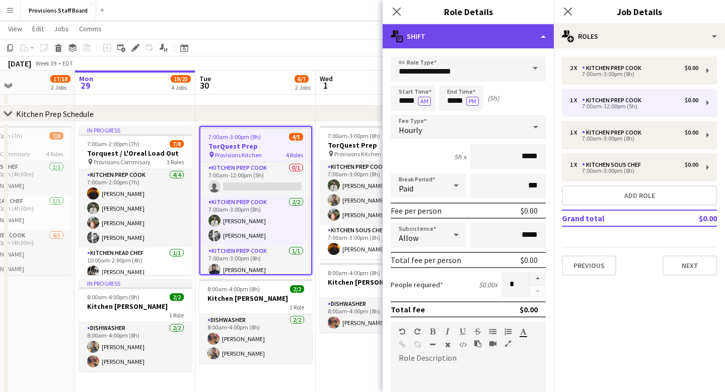
click at [509, 37] on div "multiple-actions-text Shift" at bounding box center [468, 36] width 171 height 24
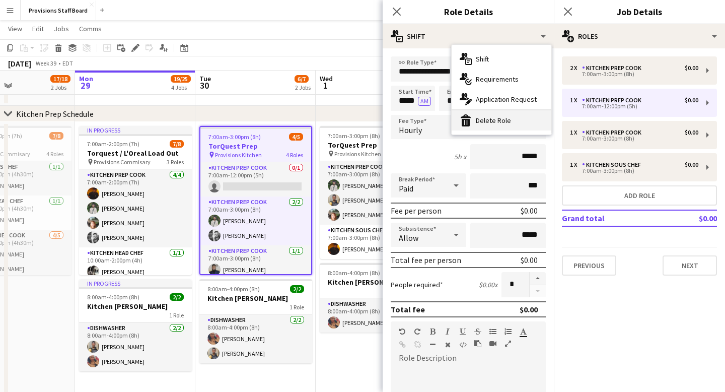
click at [512, 116] on div "bin-2 Delete Role" at bounding box center [502, 120] width 100 height 20
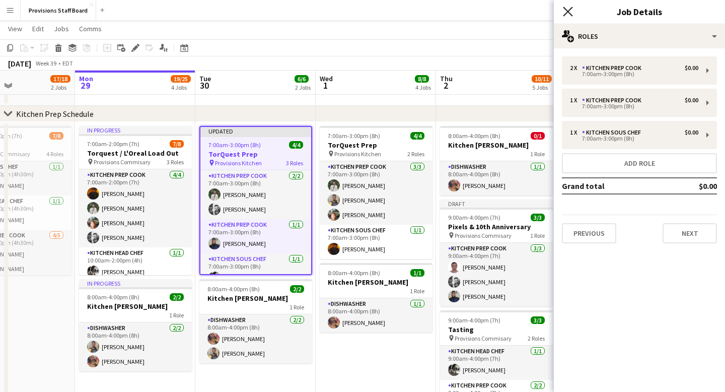
click at [566, 11] on icon "Close pop-in" at bounding box center [568, 12] width 10 height 10
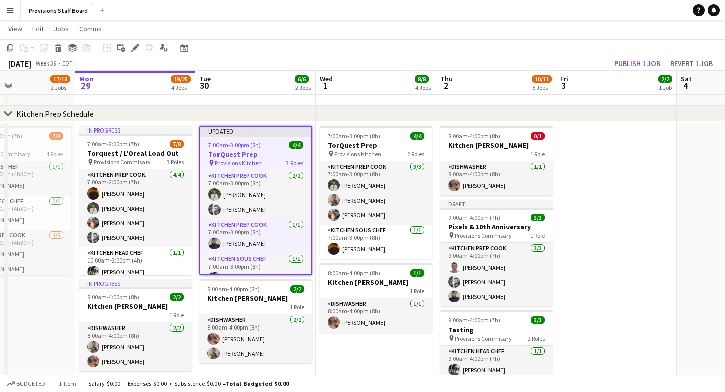
click at [304, 41] on app-toolbar "Copy Paste Paste Command V Paste with crew Command Shift V Paste linked Job Del…" at bounding box center [362, 47] width 725 height 17
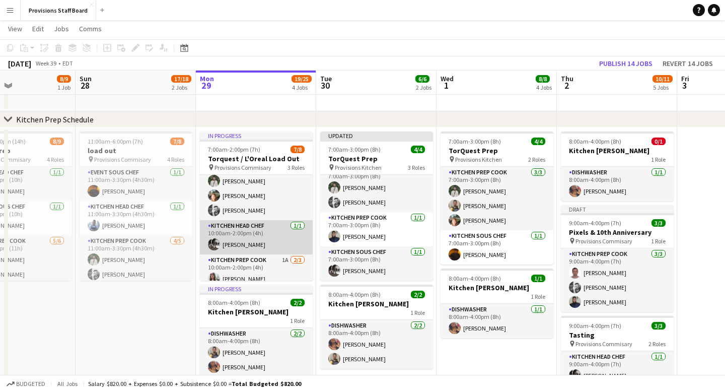
scroll to position [0, 0]
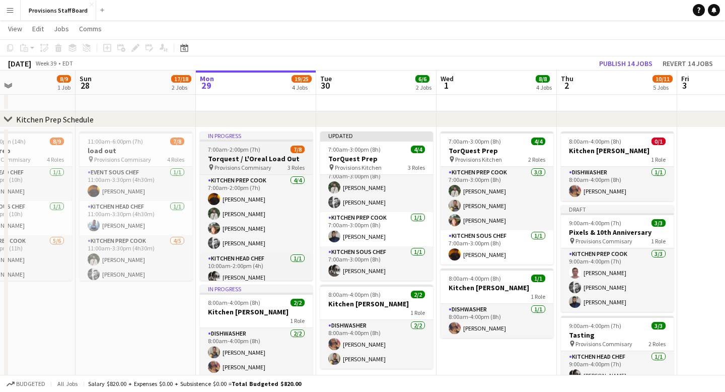
click at [257, 133] on div "In progress" at bounding box center [256, 135] width 113 height 8
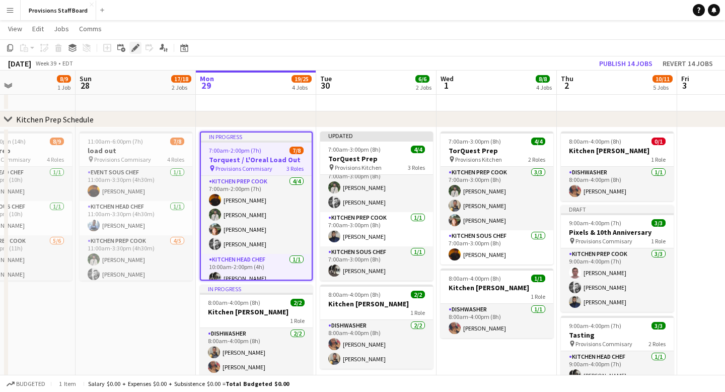
click at [135, 50] on icon "Edit" at bounding box center [135, 48] width 8 height 8
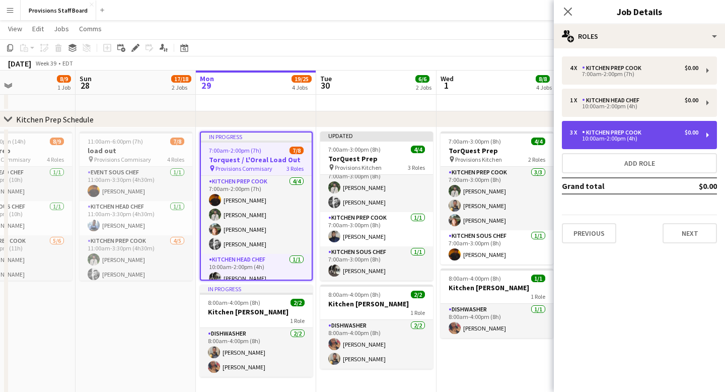
click at [647, 136] on div "10:00am-2:00pm (4h)" at bounding box center [634, 138] width 128 height 5
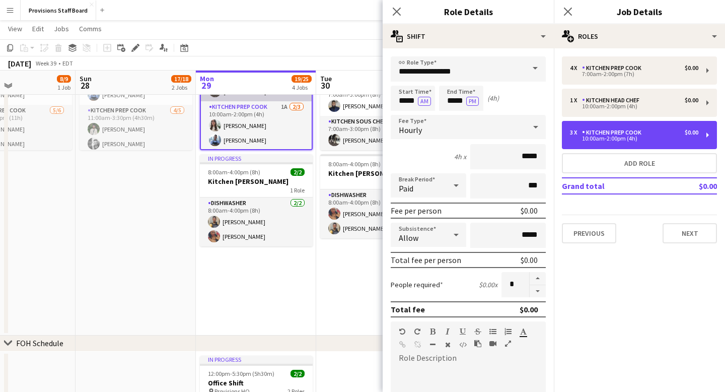
scroll to position [51, 0]
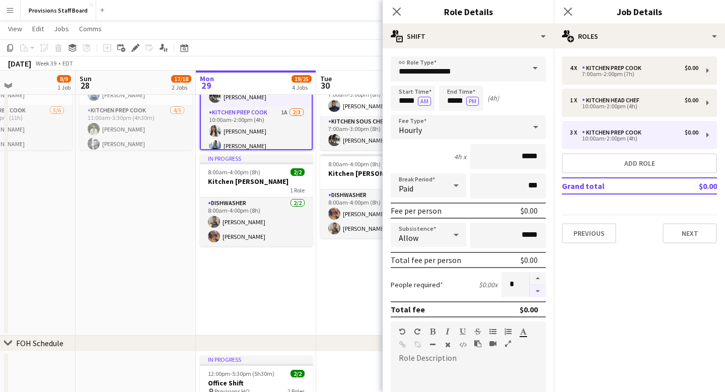
click at [539, 290] on button "button" at bounding box center [538, 291] width 16 height 13
type input "*"
click at [398, 5] on app-icon "Close pop-in" at bounding box center [397, 12] width 15 height 15
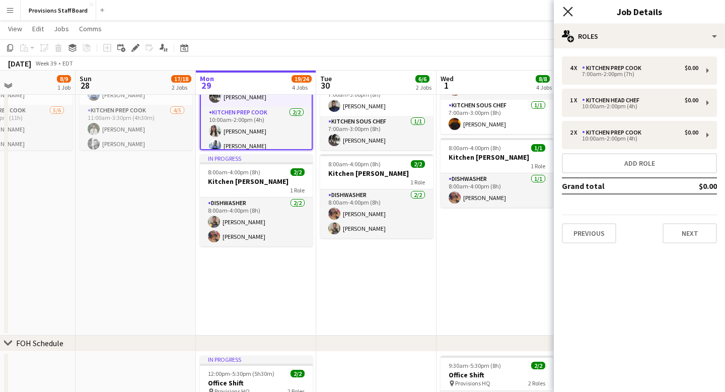
click at [569, 12] on icon at bounding box center [568, 12] width 10 height 10
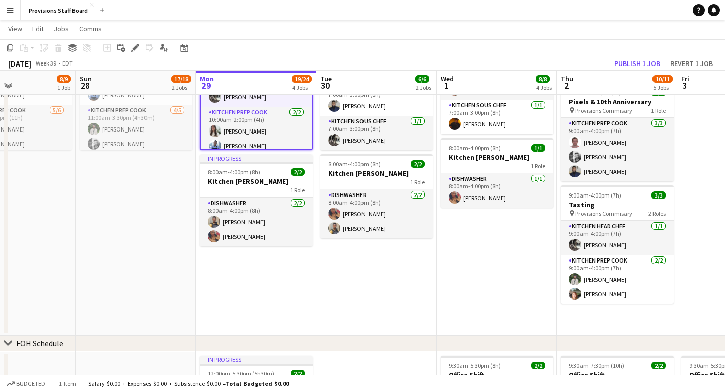
click at [532, 281] on app-date-cell "7:00am-3:00pm (8h) 4/4 TorQuest Prep pin Provisions Kitchen 2 Roles Kitchen Pre…" at bounding box center [497, 166] width 120 height 338
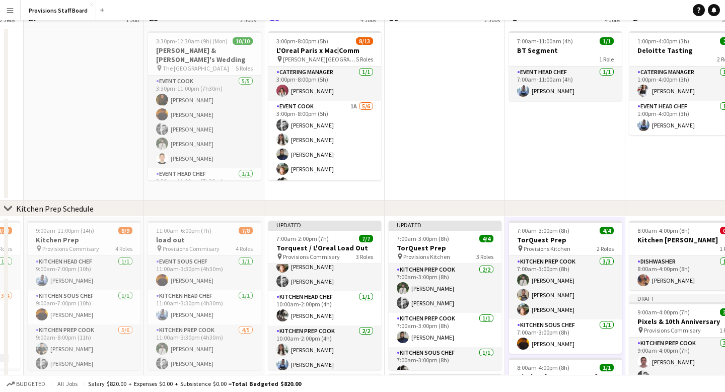
scroll to position [0, 0]
